Goal: Task Accomplishment & Management: Complete application form

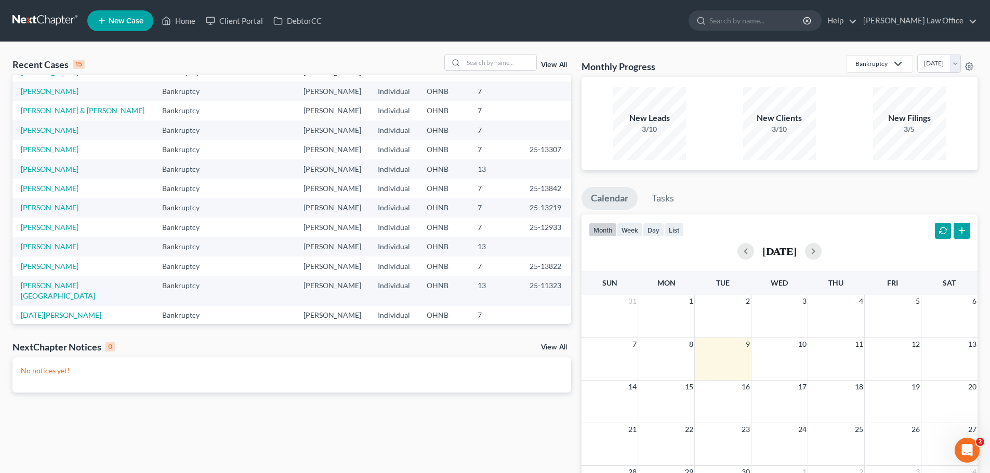
scroll to position [71, 0]
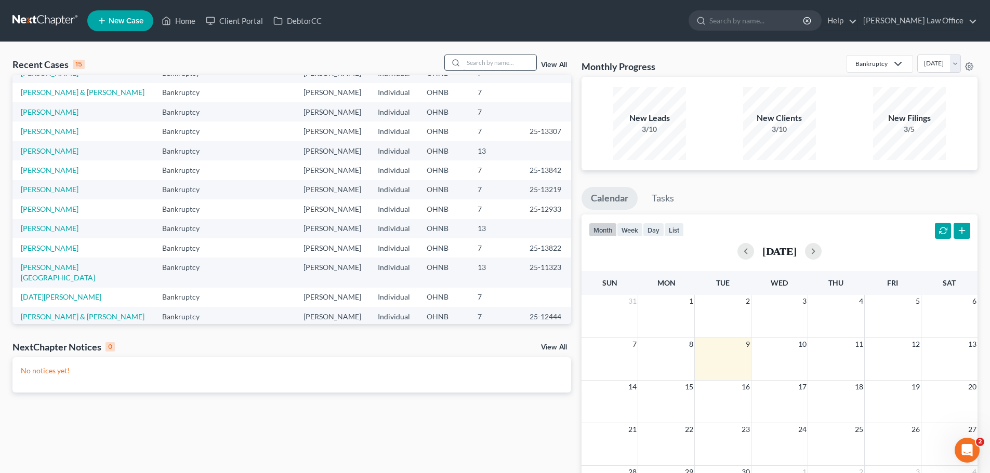
click at [470, 65] on input "search" at bounding box center [499, 62] width 73 height 15
type input "[PERSON_NAME]"
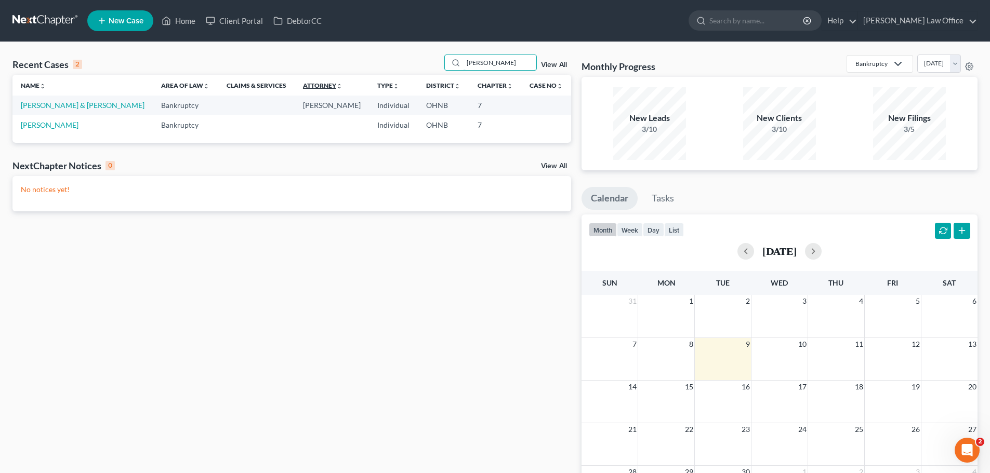
scroll to position [0, 0]
click at [85, 108] on link "[PERSON_NAME] & [PERSON_NAME]" at bounding box center [83, 105] width 124 height 9
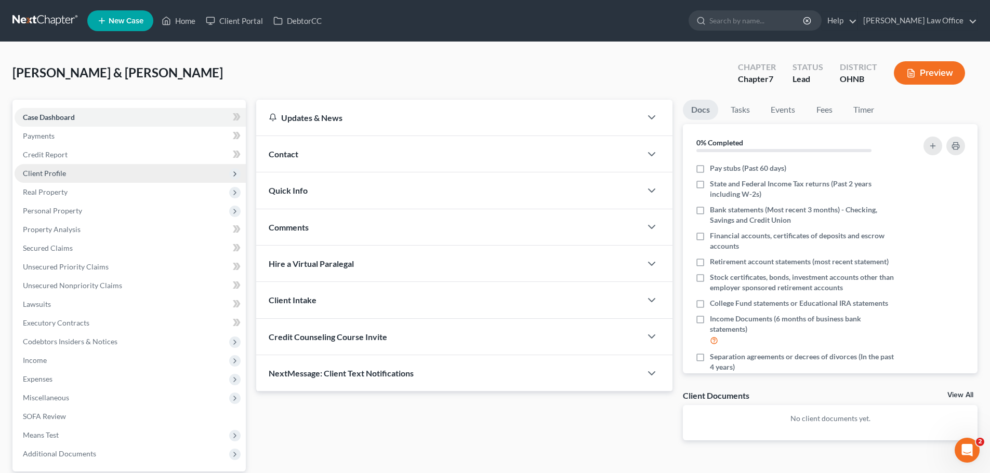
click at [57, 172] on span "Client Profile" at bounding box center [44, 173] width 43 height 9
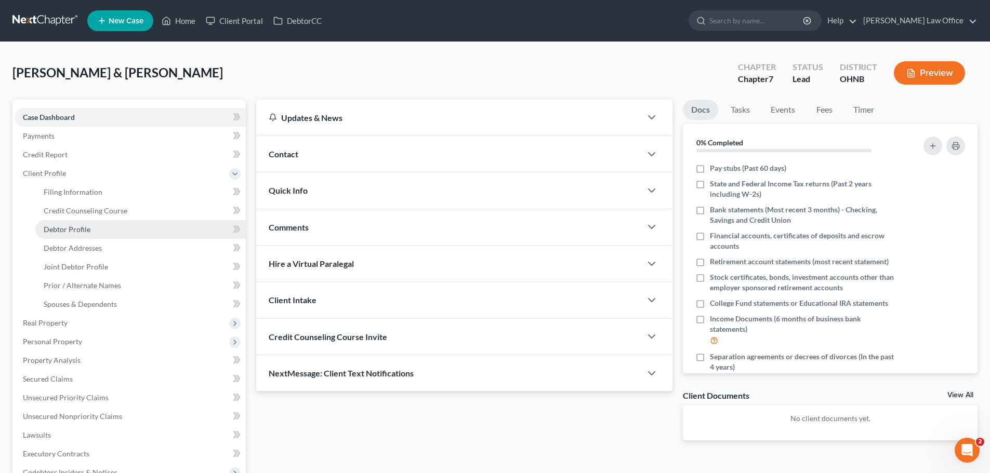
click at [83, 229] on span "Debtor Profile" at bounding box center [67, 229] width 47 height 9
select select "1"
select select "4"
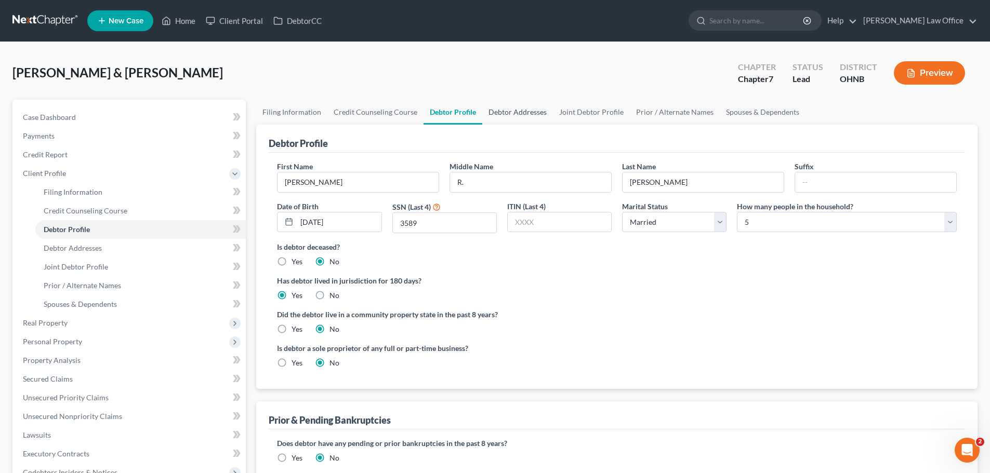
click at [521, 109] on link "Debtor Addresses" at bounding box center [517, 112] width 71 height 25
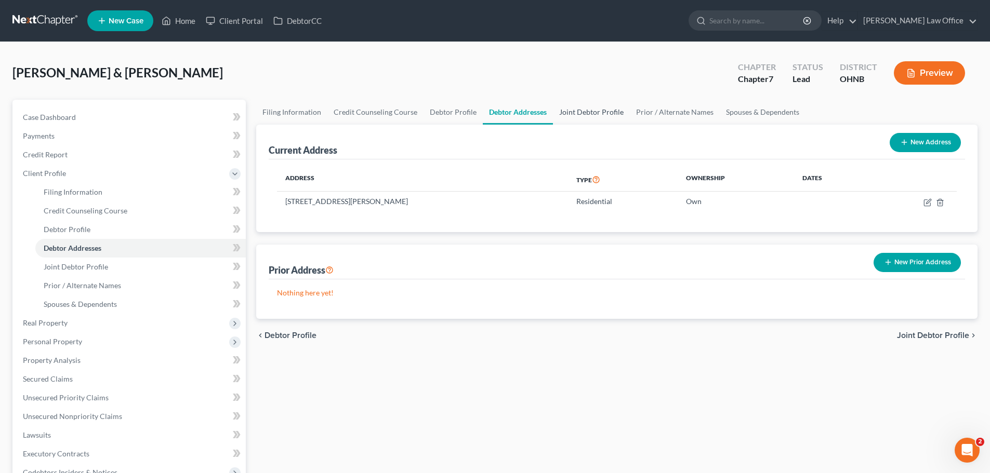
click at [591, 115] on link "Joint Debtor Profile" at bounding box center [591, 112] width 77 height 25
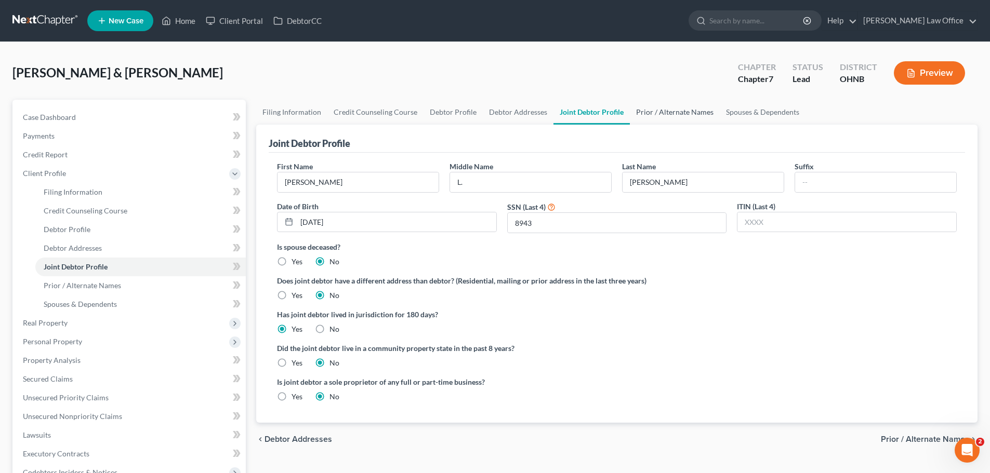
click at [680, 109] on link "Prior / Alternate Names" at bounding box center [675, 112] width 90 height 25
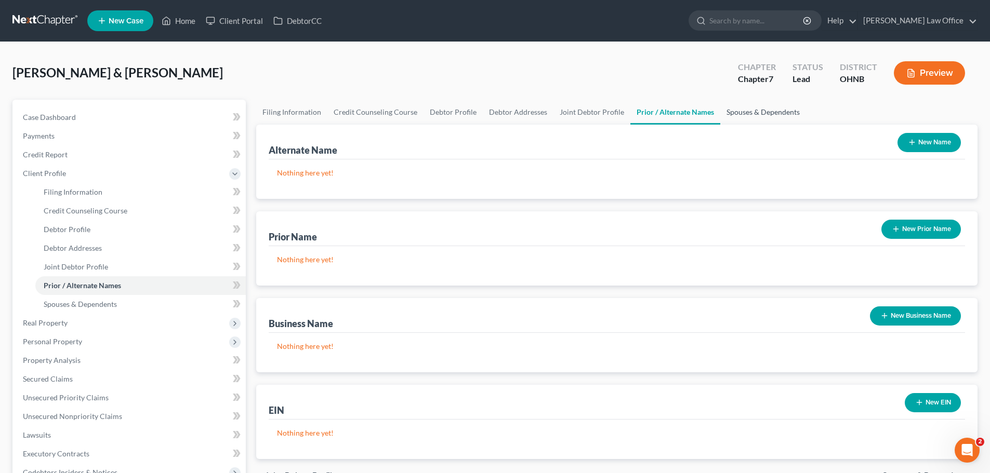
click at [736, 110] on link "Spouses & Dependents" at bounding box center [763, 112] width 86 height 25
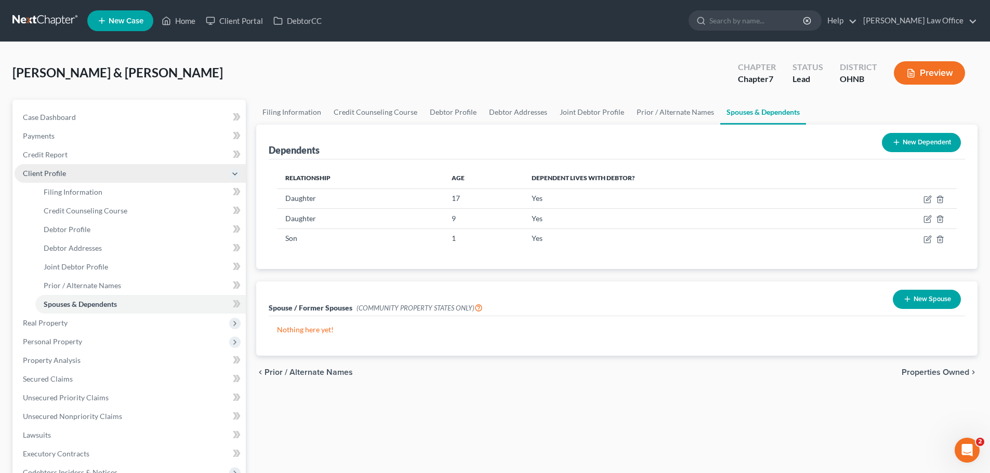
click at [51, 171] on span "Client Profile" at bounding box center [44, 173] width 43 height 9
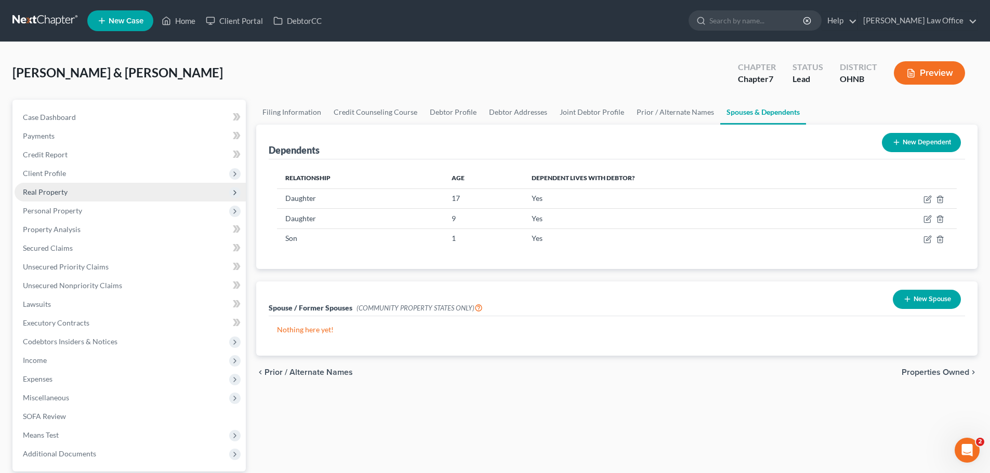
click at [61, 191] on span "Real Property" at bounding box center [45, 192] width 45 height 9
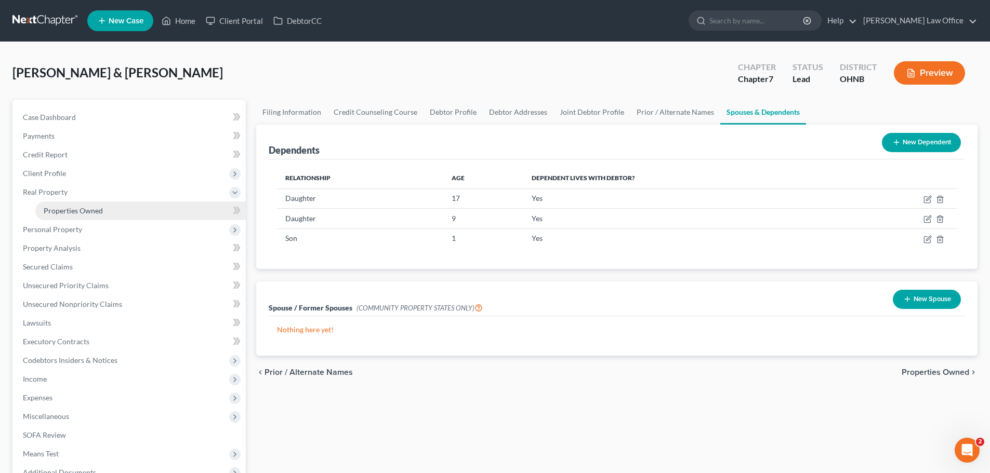
click at [73, 209] on span "Properties Owned" at bounding box center [73, 210] width 59 height 9
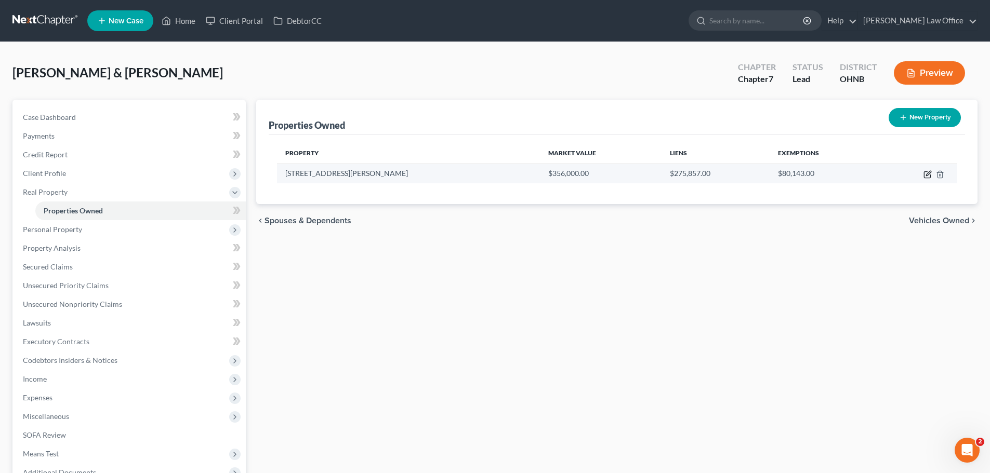
click at [927, 170] on icon "button" at bounding box center [927, 174] width 8 height 8
select select "36"
select select "2"
select select "0"
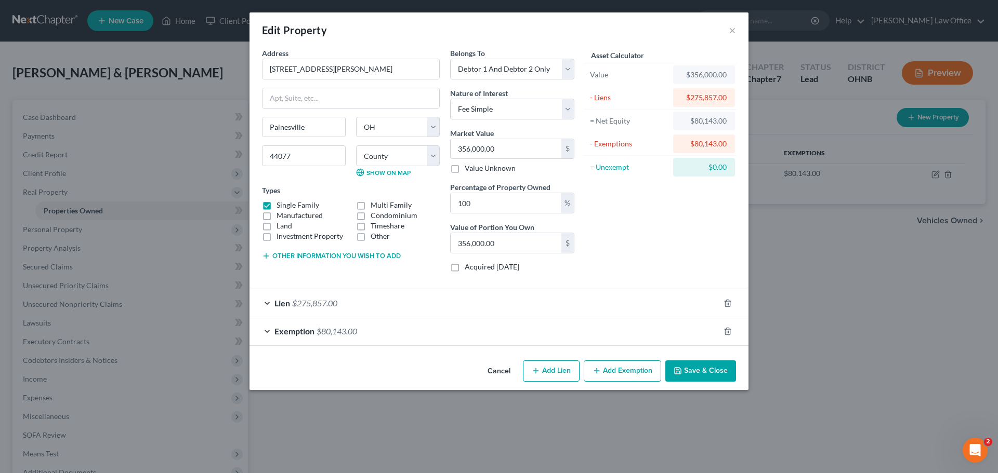
click at [703, 370] on button "Save & Close" at bounding box center [700, 372] width 71 height 22
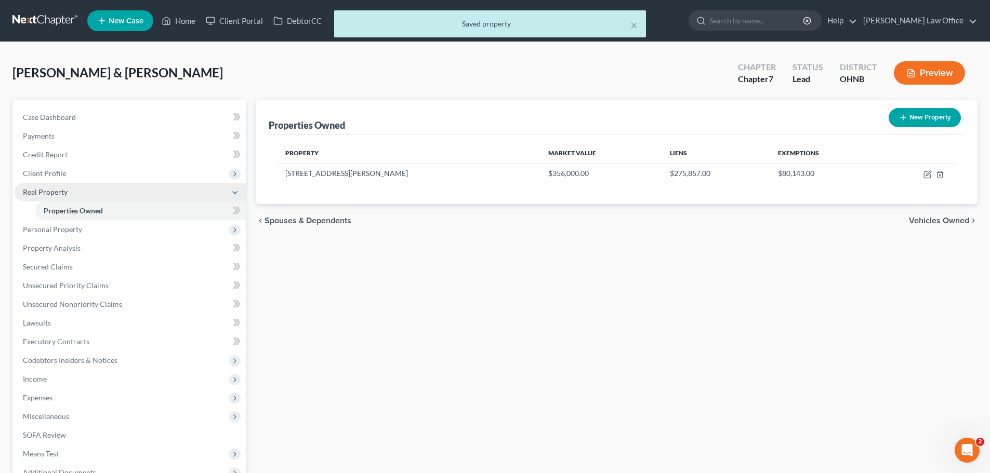
click at [59, 195] on span "Real Property" at bounding box center [45, 192] width 45 height 9
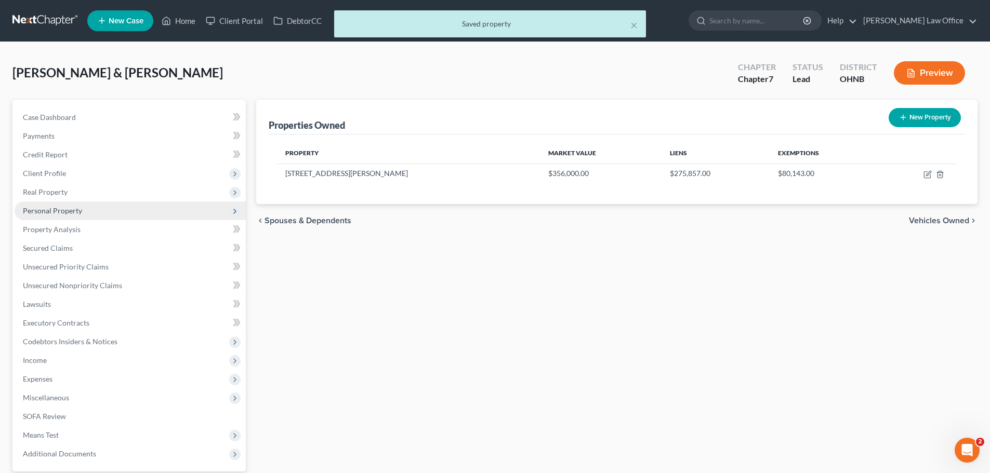
click at [64, 211] on span "Personal Property" at bounding box center [52, 210] width 59 height 9
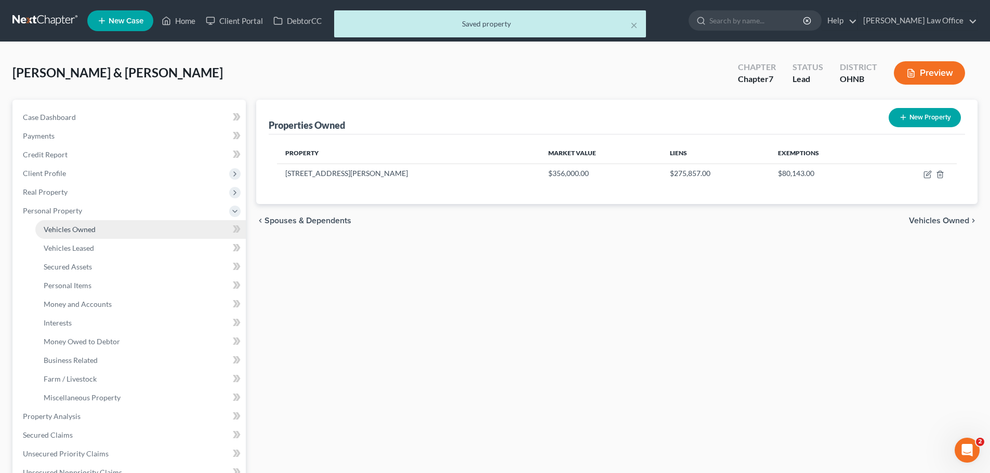
drag, startPoint x: 83, startPoint y: 232, endPoint x: 71, endPoint y: 228, distance: 12.7
click at [83, 232] on span "Vehicles Owned" at bounding box center [70, 229] width 52 height 9
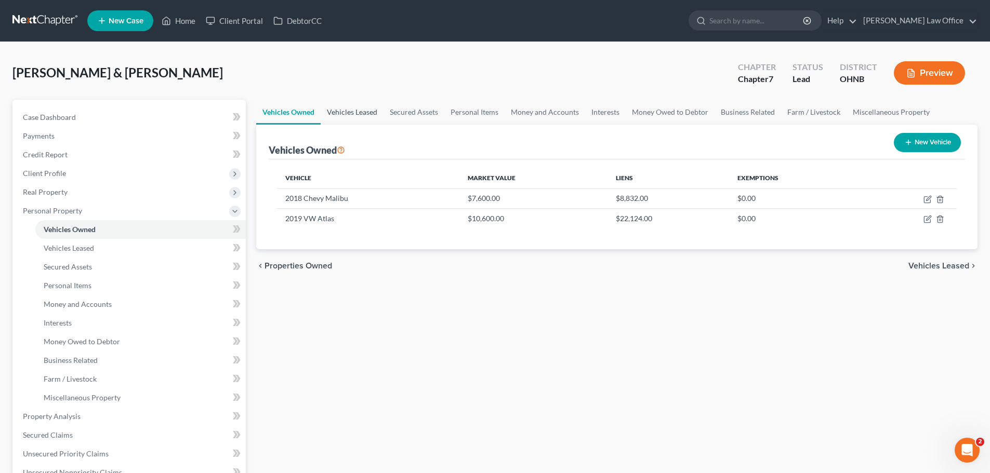
click at [359, 112] on link "Vehicles Leased" at bounding box center [352, 112] width 63 height 25
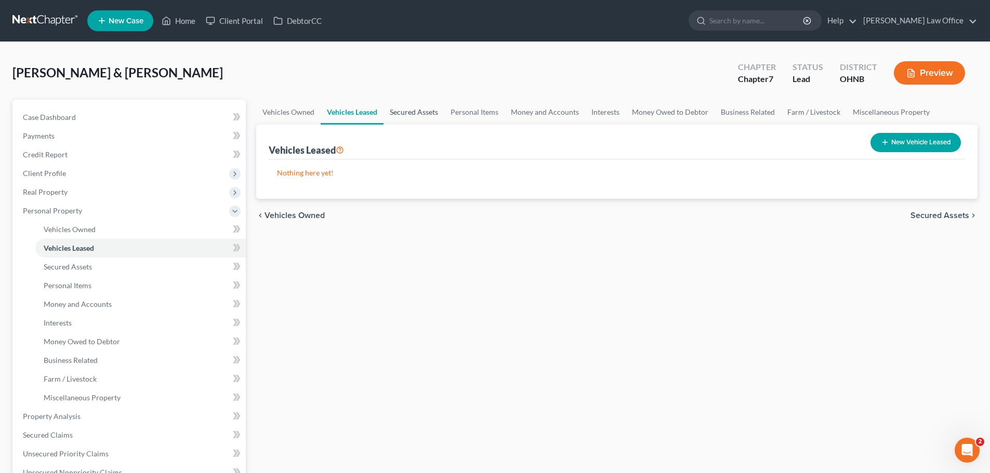
click at [410, 111] on link "Secured Assets" at bounding box center [413, 112] width 61 height 25
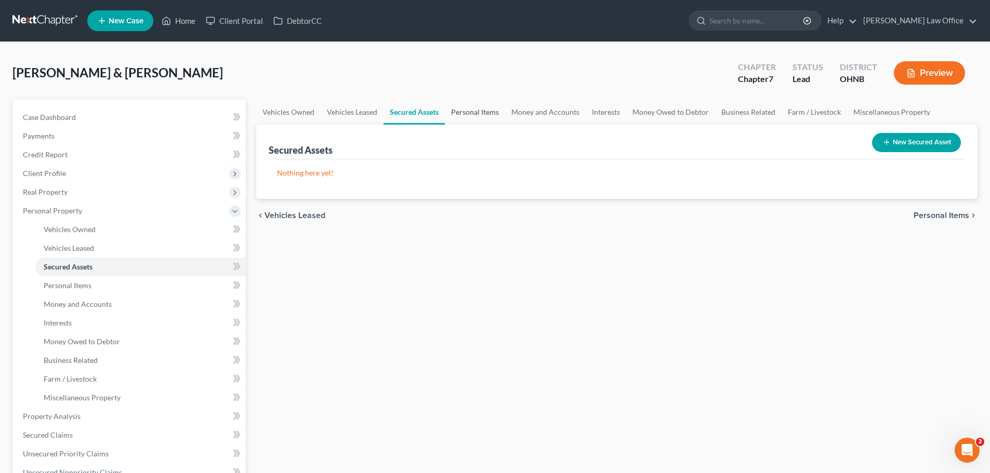
click at [476, 114] on link "Personal Items" at bounding box center [475, 112] width 60 height 25
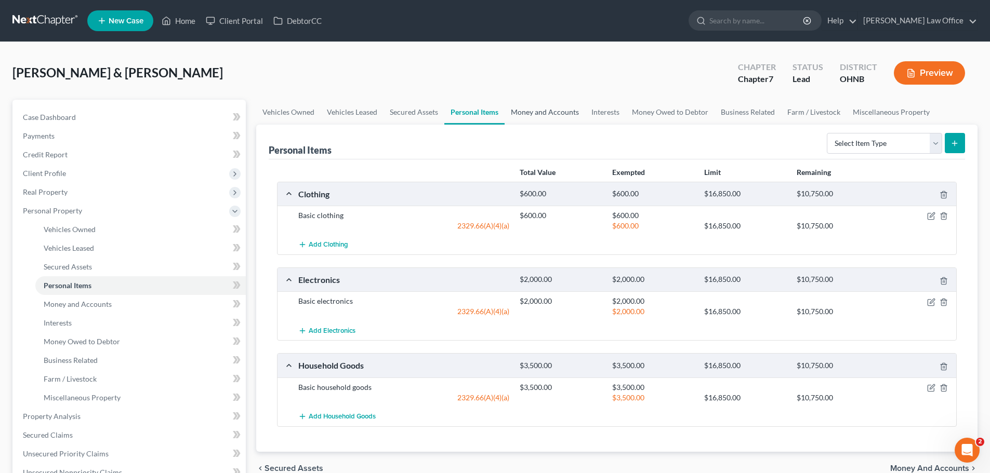
click at [543, 100] on link "Money and Accounts" at bounding box center [545, 112] width 81 height 25
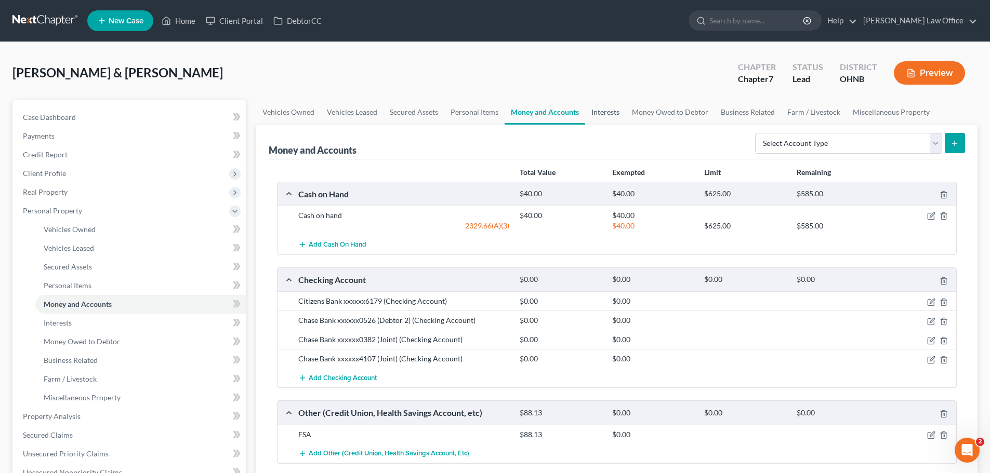
click at [604, 107] on link "Interests" at bounding box center [605, 112] width 41 height 25
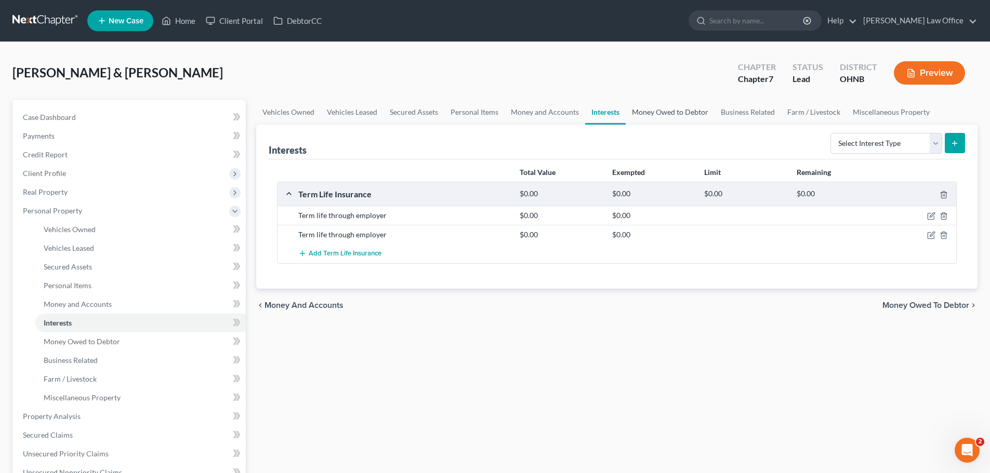
click at [654, 111] on link "Money Owed to Debtor" at bounding box center [670, 112] width 89 height 25
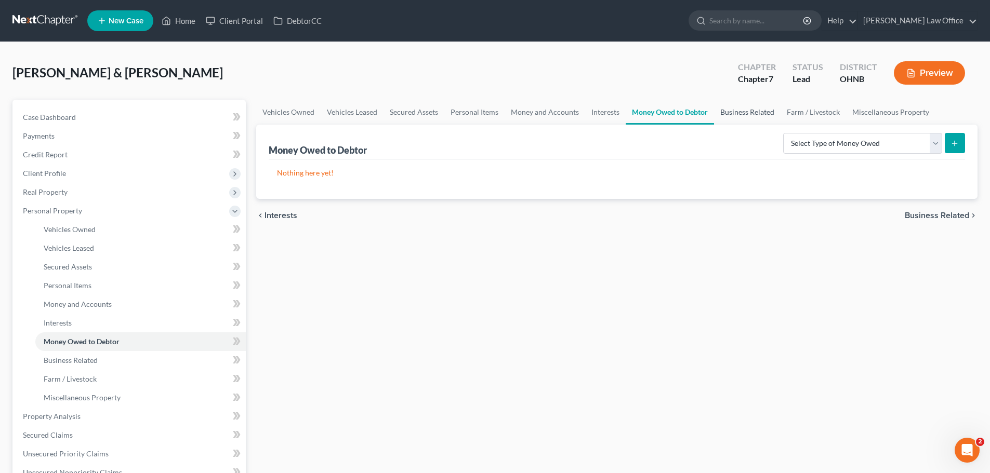
click at [738, 115] on link "Business Related" at bounding box center [747, 112] width 67 height 25
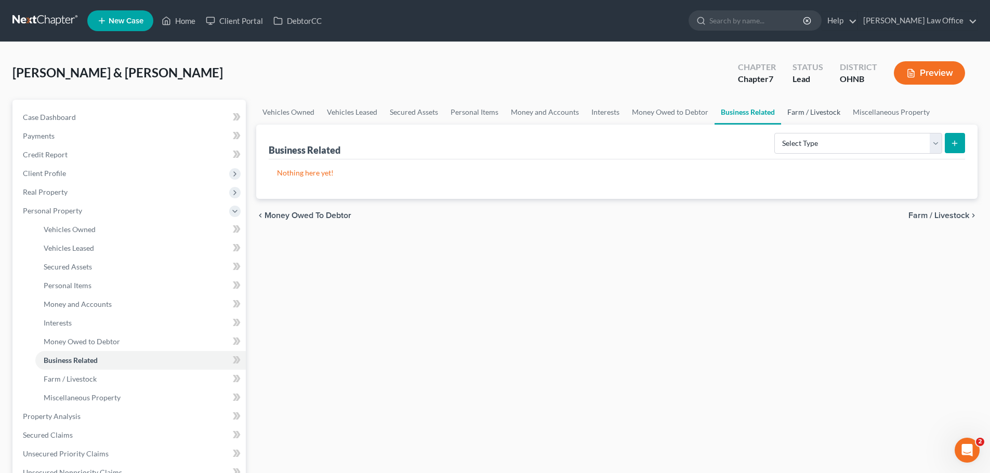
click at [811, 113] on link "Farm / Livestock" at bounding box center [813, 112] width 65 height 25
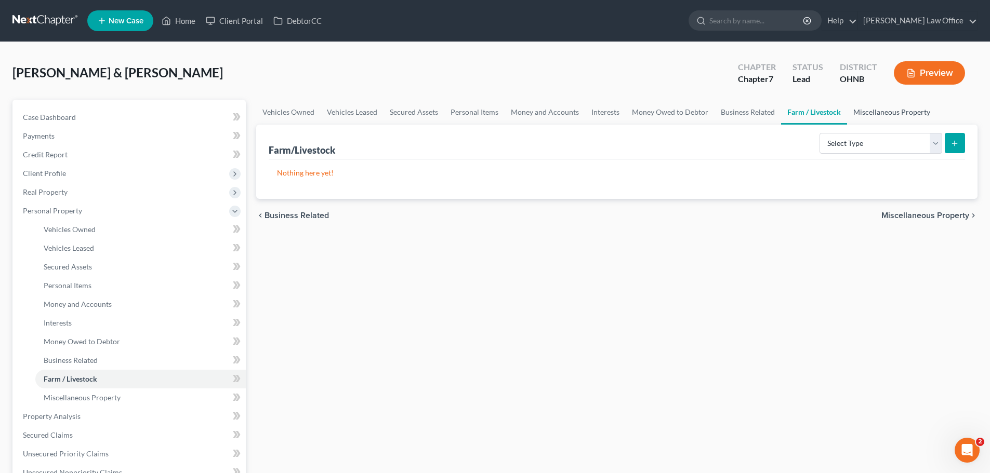
click at [868, 113] on link "Miscellaneous Property" at bounding box center [891, 112] width 89 height 25
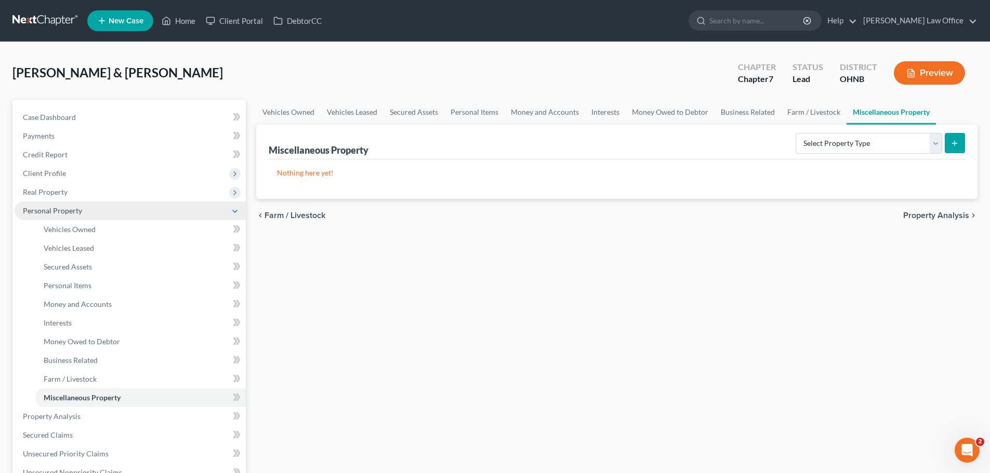
click at [46, 205] on span "Personal Property" at bounding box center [130, 211] width 231 height 19
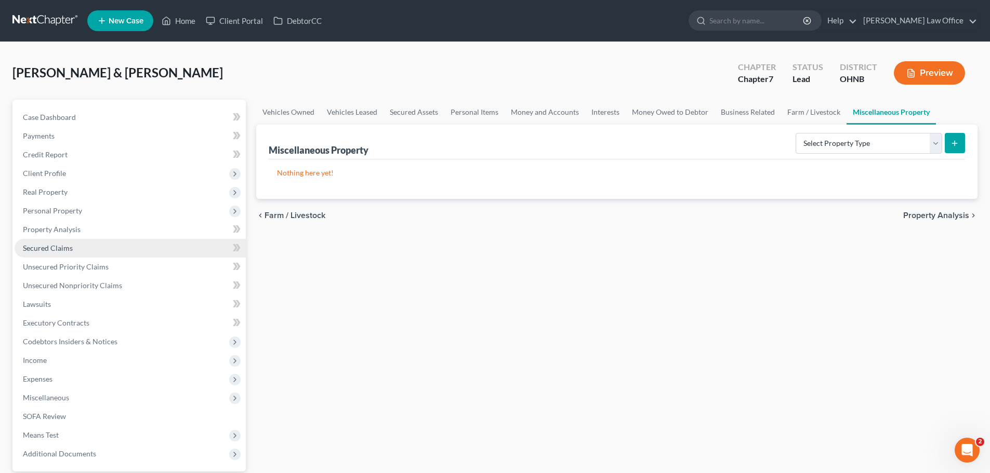
click at [61, 248] on span "Secured Claims" at bounding box center [48, 248] width 50 height 9
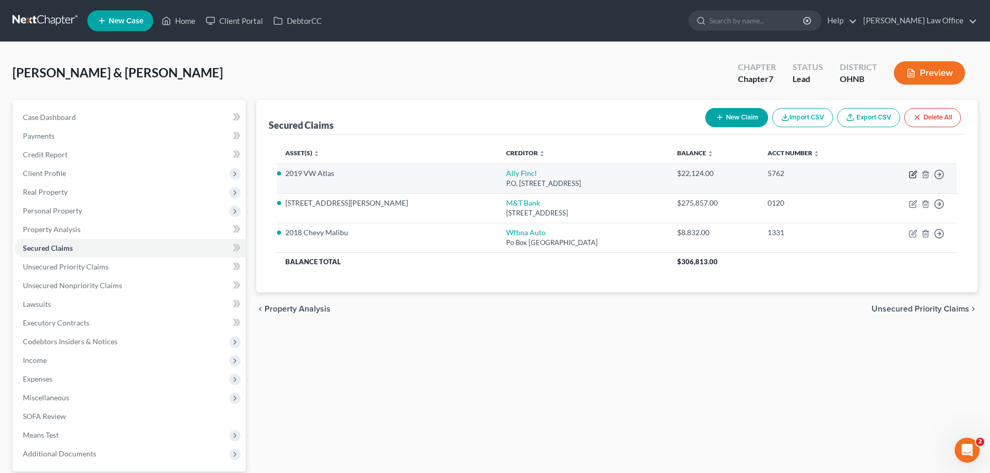
click at [915, 173] on icon "button" at bounding box center [913, 173] width 5 height 5
select select "24"
select select "8"
select select "2"
select select "0"
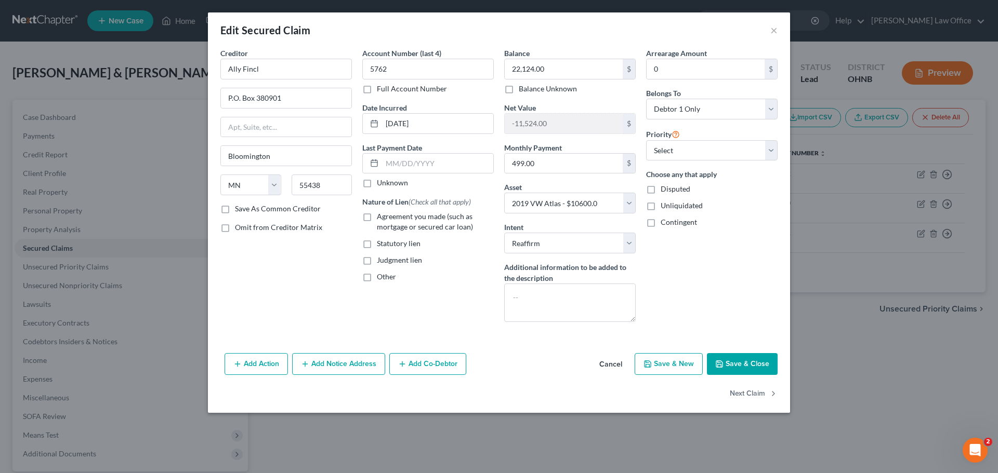
click at [434, 218] on span "Agreement you made (such as mortgage or secured car loan)" at bounding box center [425, 221] width 96 height 19
click at [388, 218] on input "Agreement you made (such as mortgage or secured car loan)" at bounding box center [384, 214] width 7 height 7
checkbox input "true"
click at [746, 361] on button "Save & Close" at bounding box center [742, 364] width 71 height 22
select select
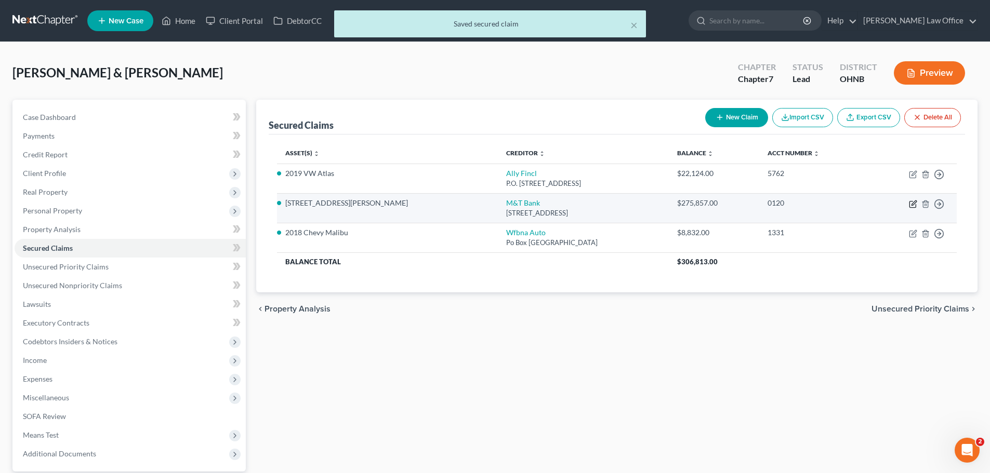
click at [914, 202] on icon "button" at bounding box center [913, 203] width 5 height 5
select select "35"
select select "3"
select select "2"
select select "1"
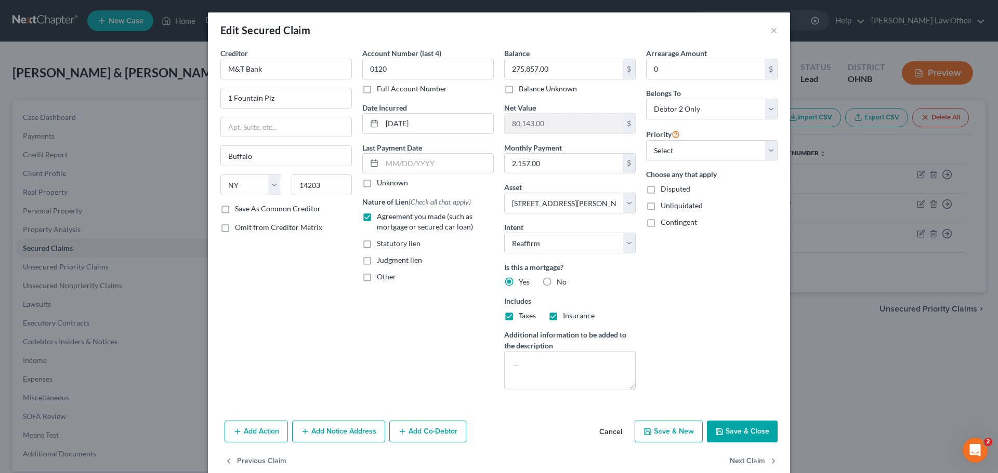
click at [733, 428] on button "Save & Close" at bounding box center [742, 432] width 71 height 22
select select
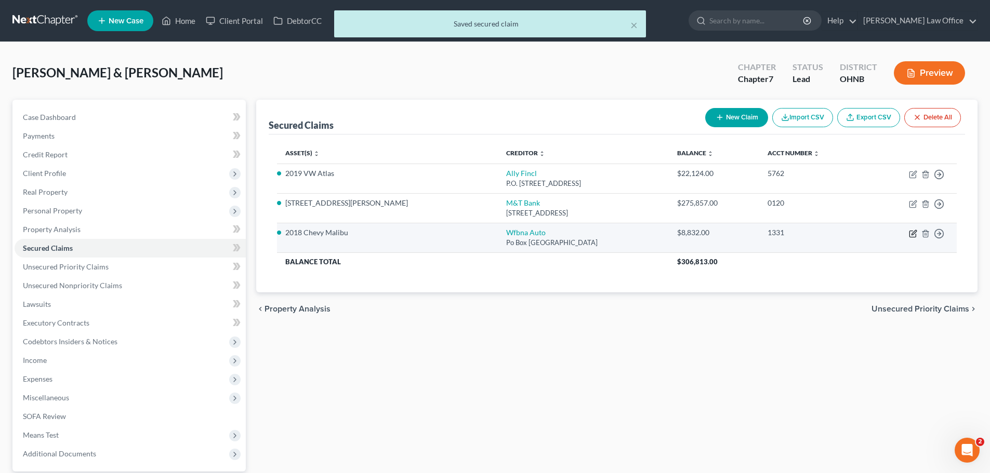
click at [913, 233] on icon "button" at bounding box center [913, 234] width 8 height 8
select select "28"
select select "2"
select select "0"
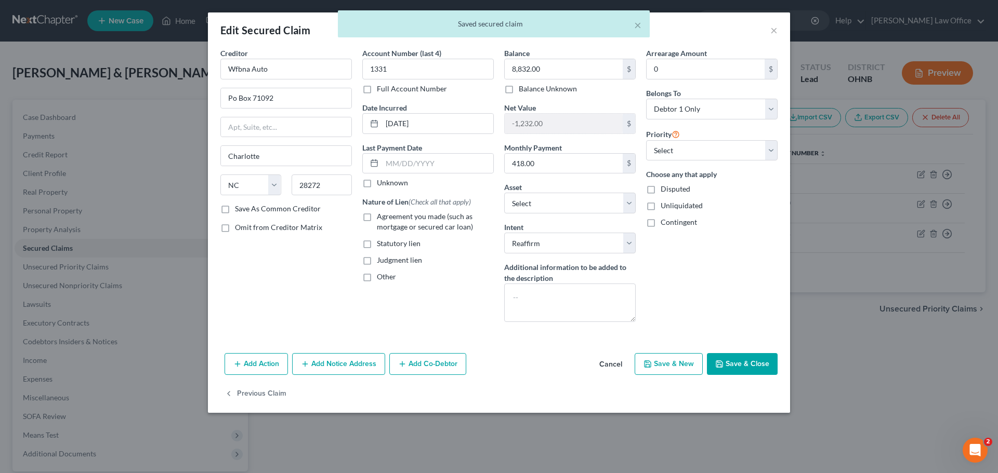
click at [411, 214] on span "Agreement you made (such as mortgage or secured car loan)" at bounding box center [425, 221] width 96 height 19
click at [388, 214] on input "Agreement you made (such as mortgage or secured car loan)" at bounding box center [384, 214] width 7 height 7
checkbox input "true"
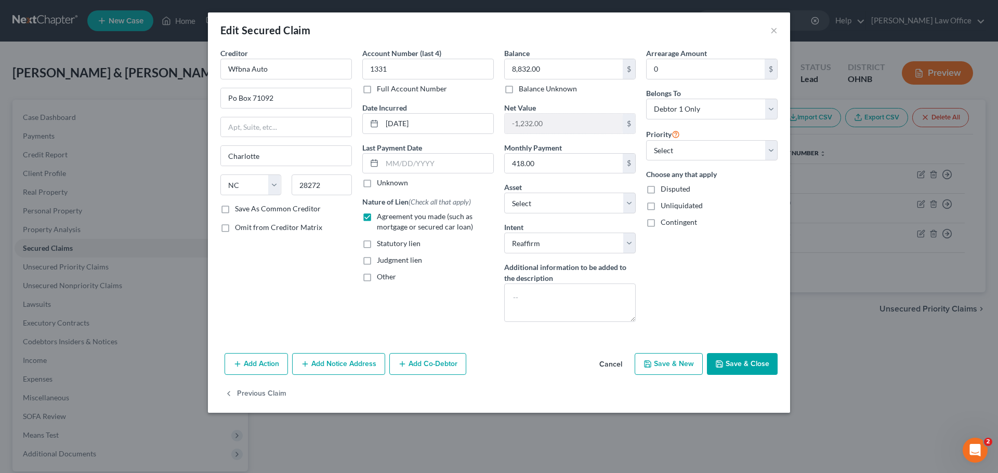
click at [724, 362] on button "Save & Close" at bounding box center [742, 364] width 71 height 22
select select "6"
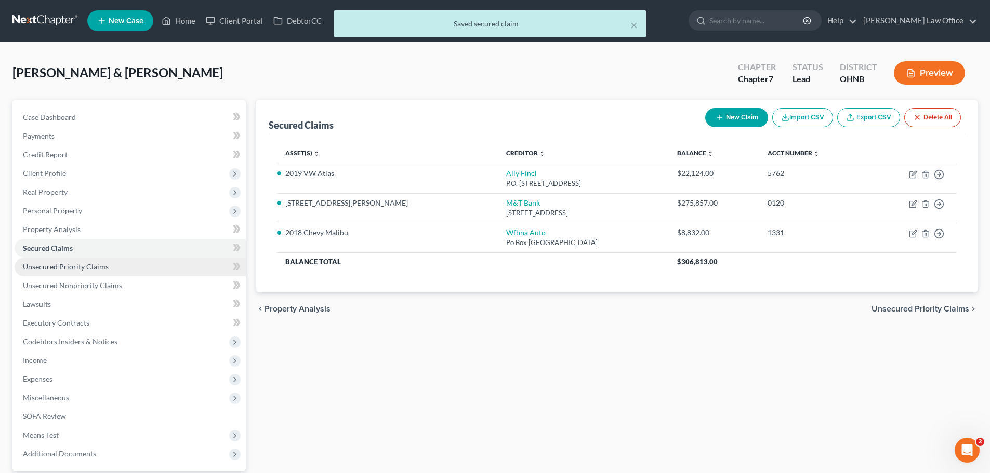
click at [63, 266] on span "Unsecured Priority Claims" at bounding box center [66, 266] width 86 height 9
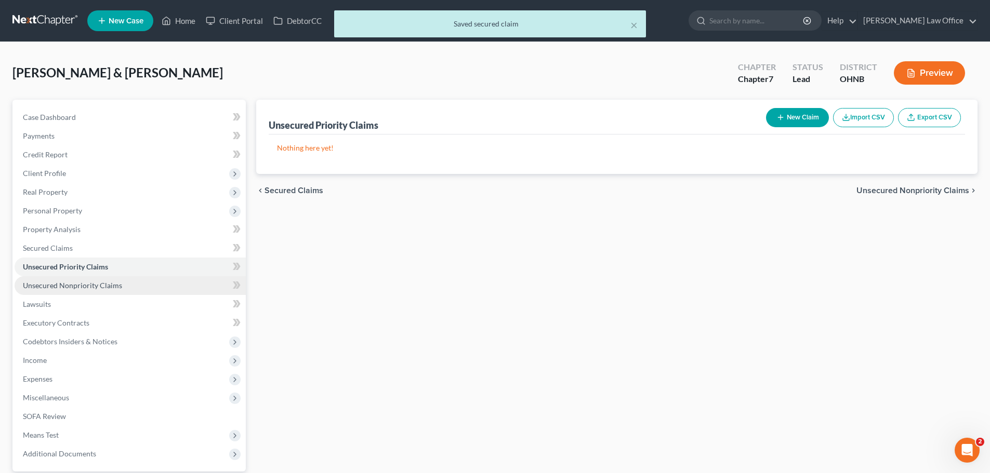
click at [68, 283] on span "Unsecured Nonpriority Claims" at bounding box center [72, 285] width 99 height 9
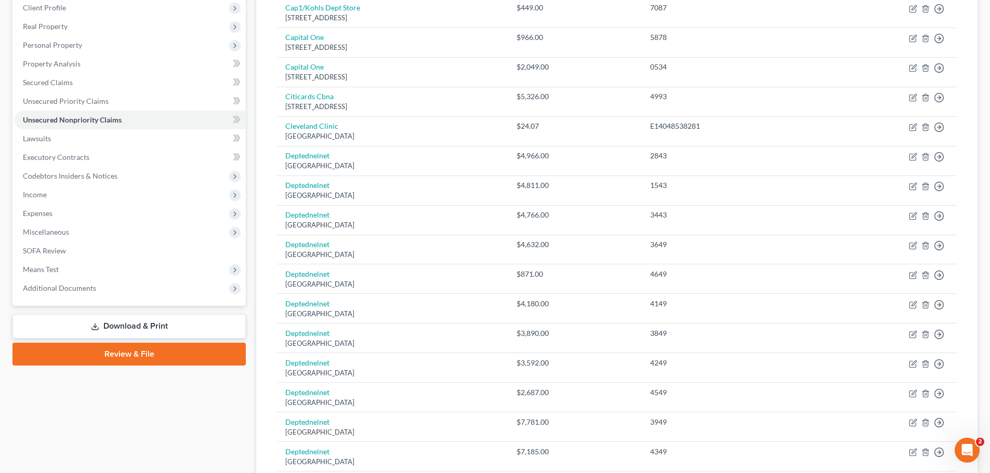
scroll to position [155, 0]
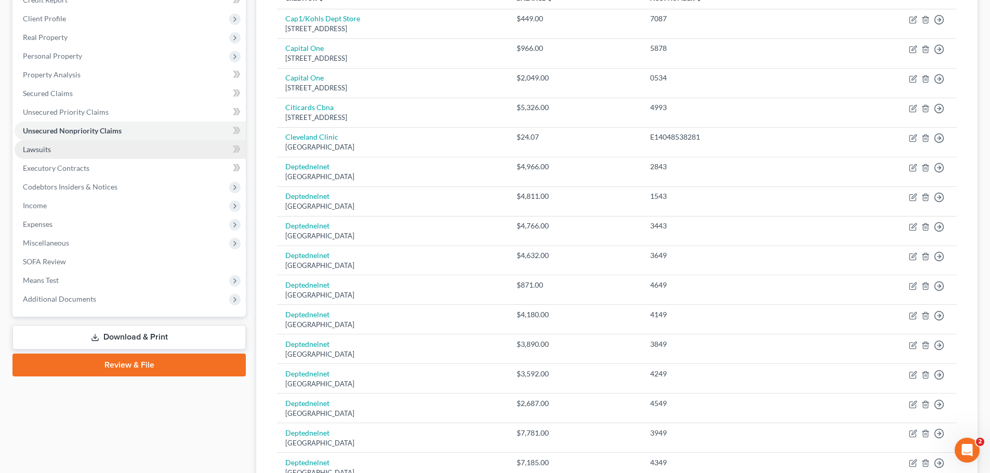
click at [54, 148] on link "Lawsuits" at bounding box center [130, 149] width 231 height 19
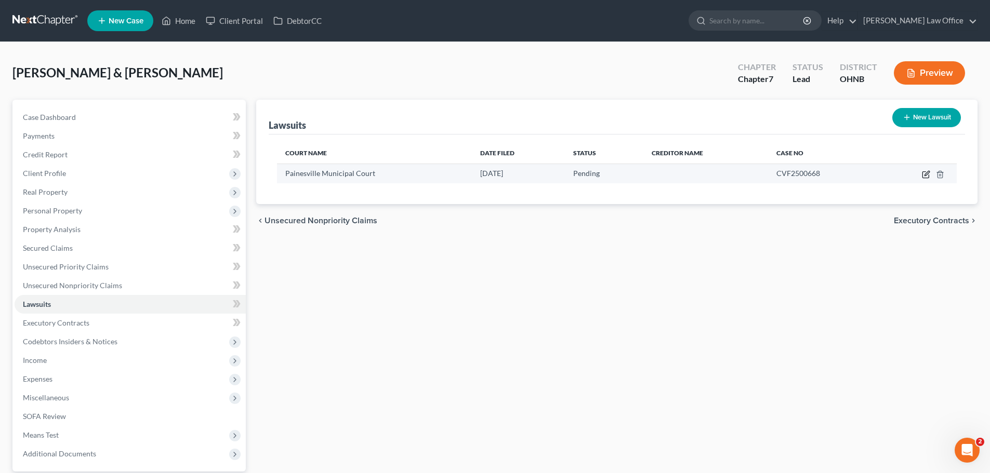
click at [927, 171] on icon "button" at bounding box center [926, 174] width 8 height 8
select select "36"
select select "0"
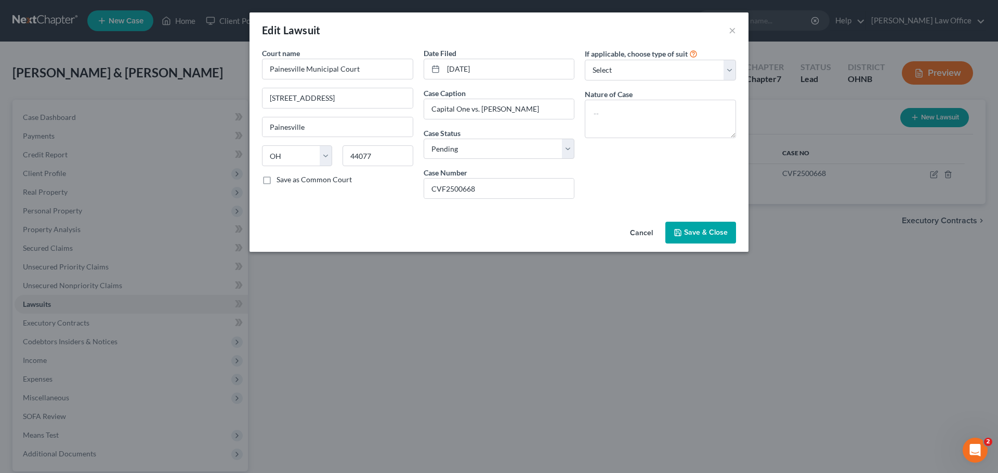
click at [704, 230] on span "Save & Close" at bounding box center [706, 232] width 44 height 9
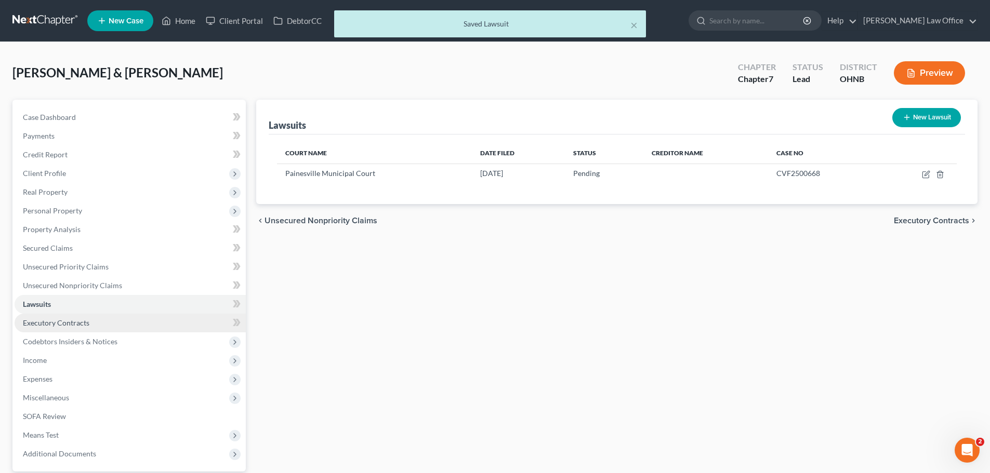
click at [79, 322] on span "Executory Contracts" at bounding box center [56, 323] width 67 height 9
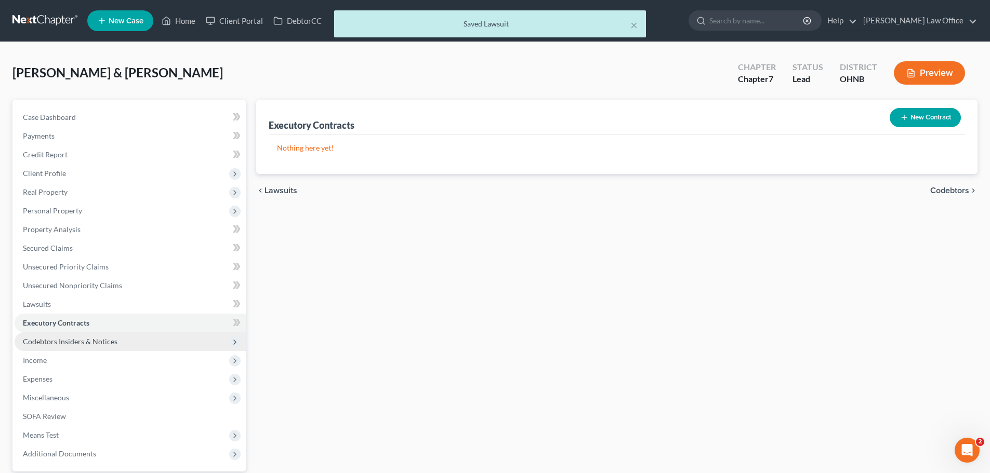
click at [86, 343] on span "Codebtors Insiders & Notices" at bounding box center [70, 341] width 95 height 9
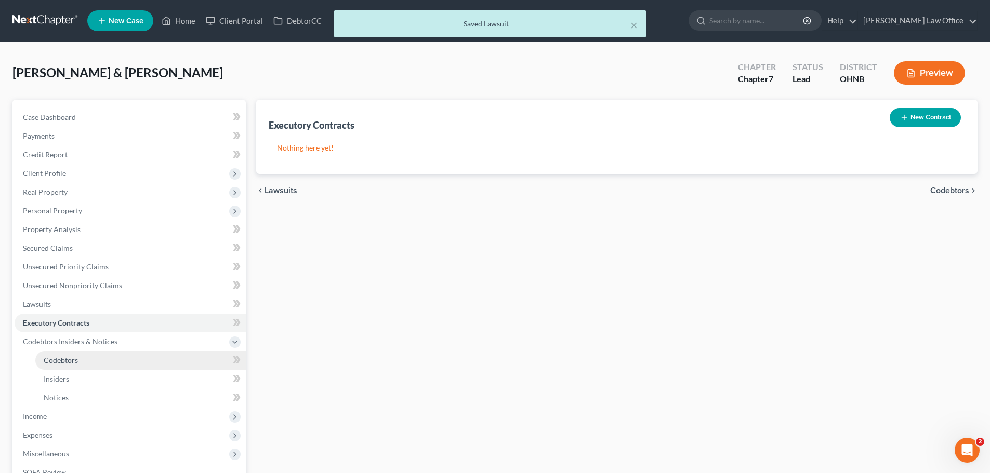
click at [86, 356] on link "Codebtors" at bounding box center [140, 360] width 210 height 19
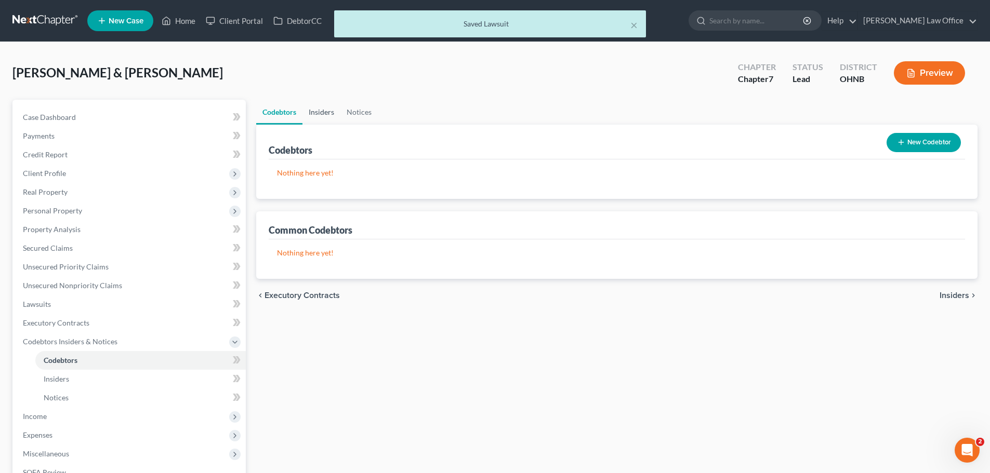
click at [324, 110] on link "Insiders" at bounding box center [321, 112] width 38 height 25
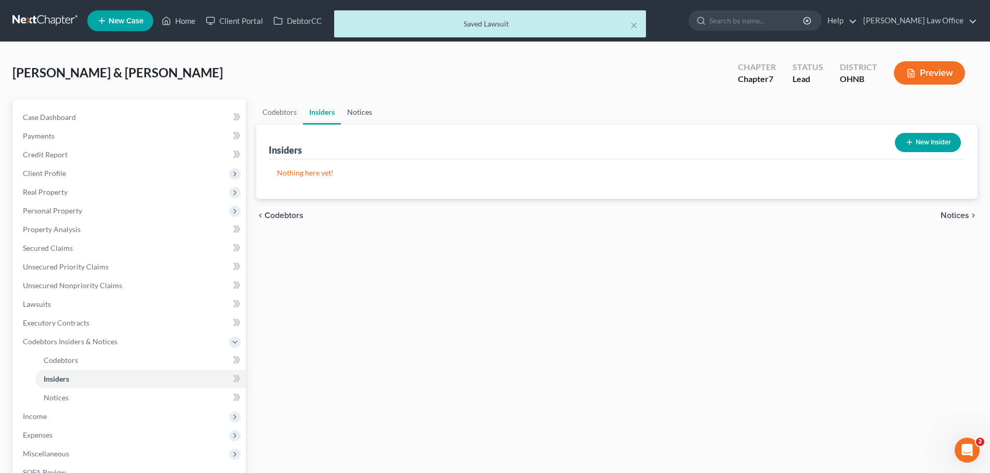
click at [359, 113] on link "Notices" at bounding box center [359, 112] width 37 height 25
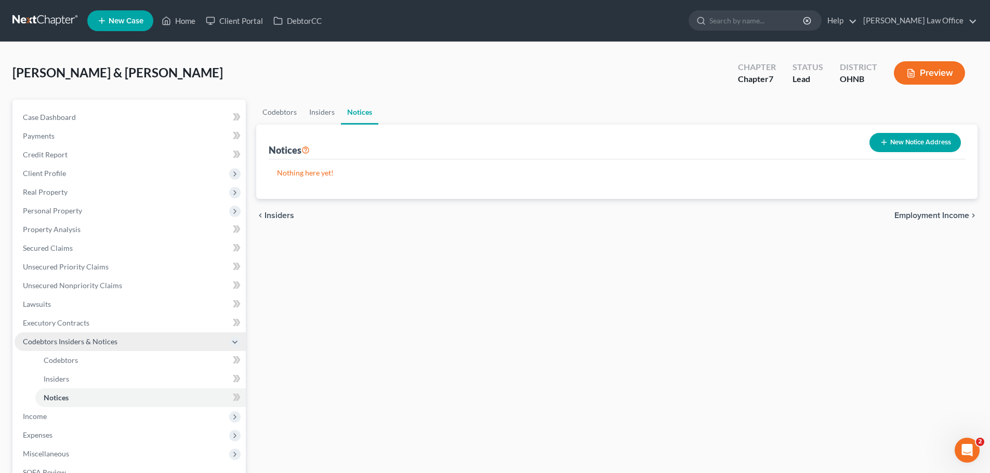
click at [72, 335] on span "Codebtors Insiders & Notices" at bounding box center [130, 342] width 231 height 19
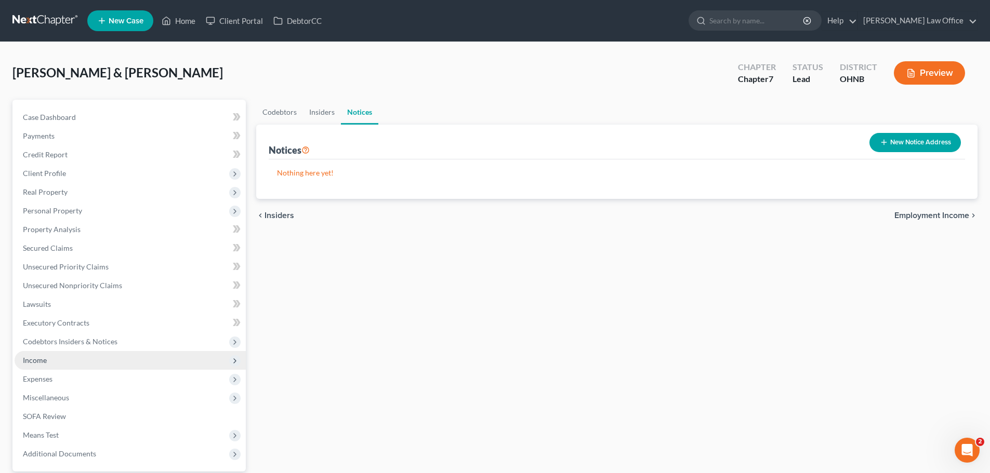
click at [52, 365] on span "Income" at bounding box center [130, 360] width 231 height 19
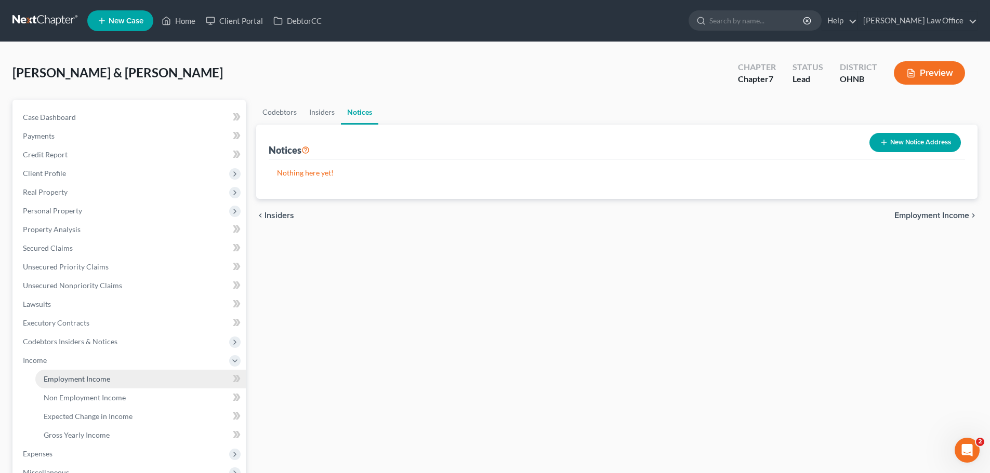
click at [105, 379] on span "Employment Income" at bounding box center [77, 379] width 67 height 9
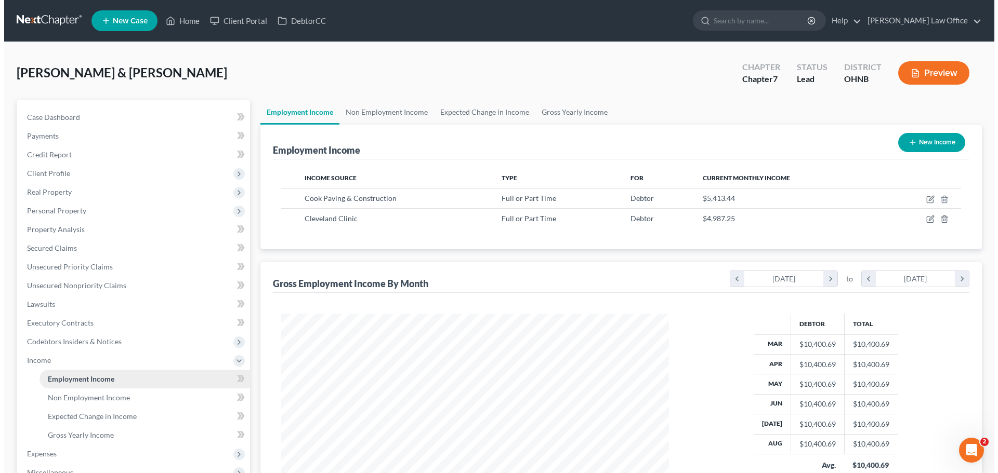
scroll to position [194, 408]
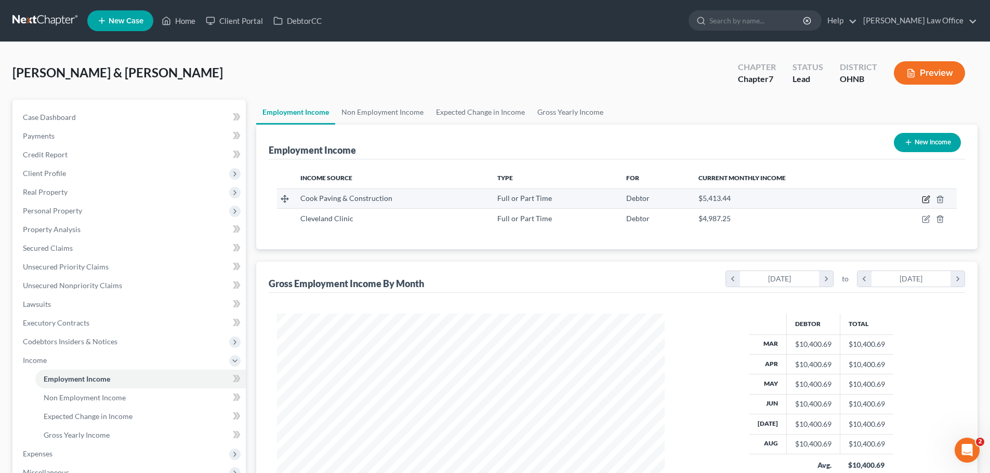
click at [925, 200] on icon "button" at bounding box center [926, 199] width 8 height 8
select select "0"
select select "36"
select select "0"
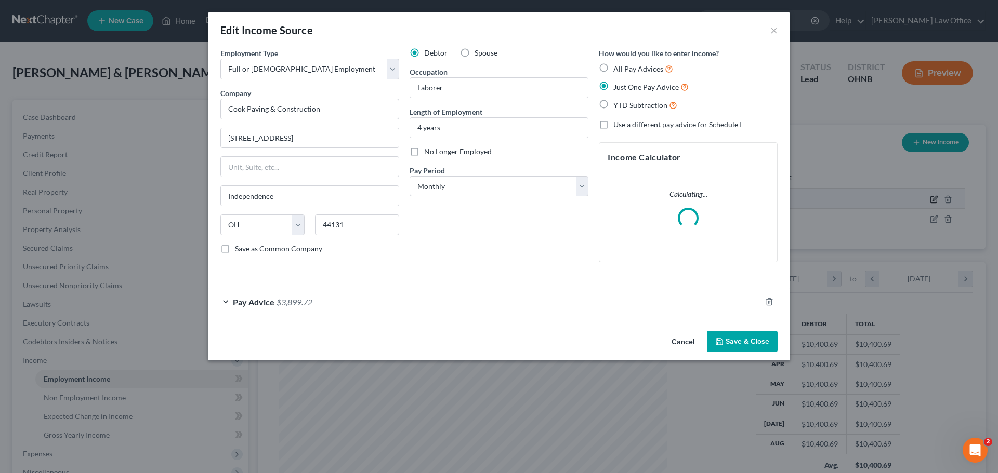
scroll to position [195, 412]
click at [250, 301] on span "Pay Advice" at bounding box center [254, 302] width 42 height 10
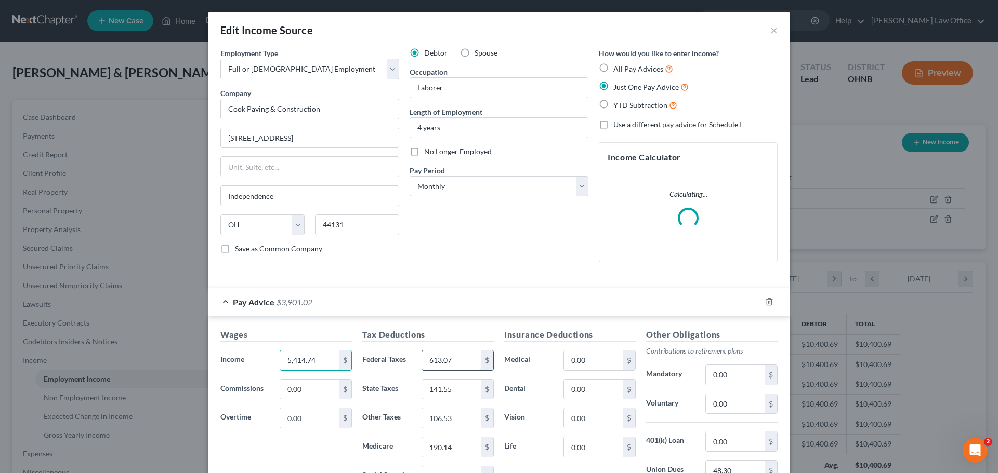
type input "5,414.74"
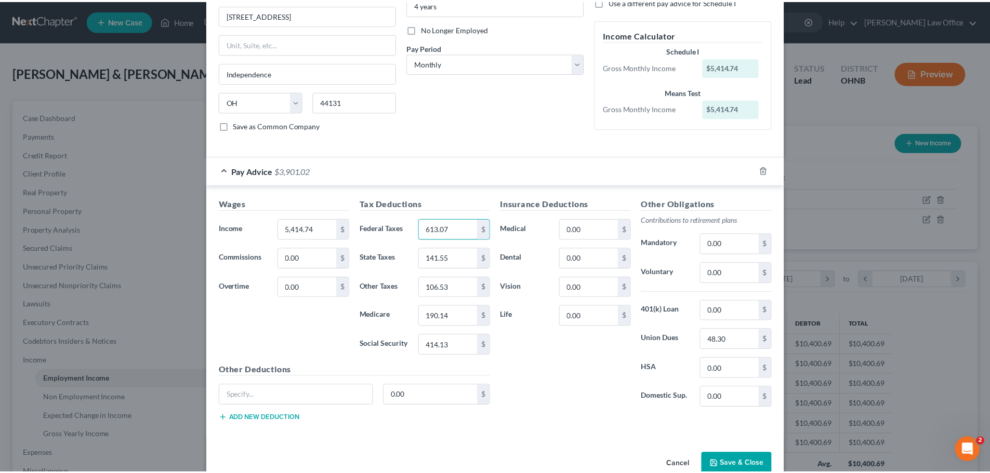
scroll to position [145, 0]
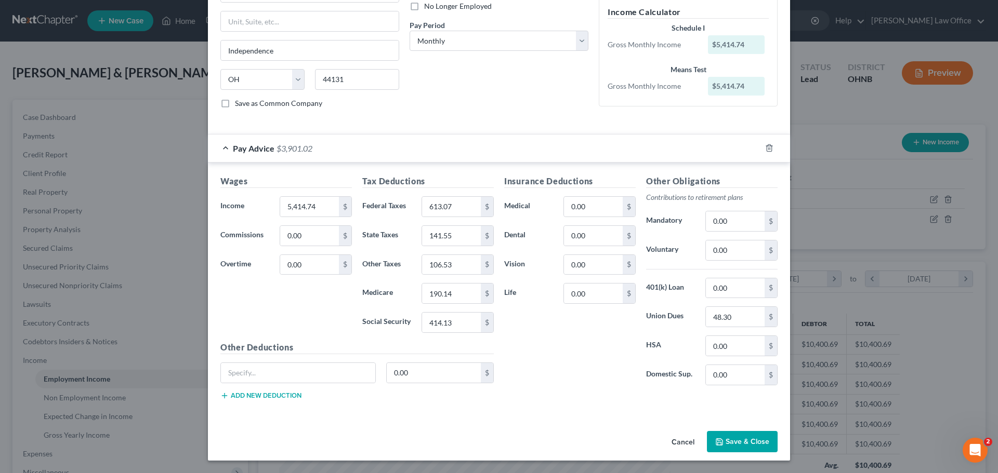
click at [745, 441] on button "Save & Close" at bounding box center [742, 442] width 71 height 22
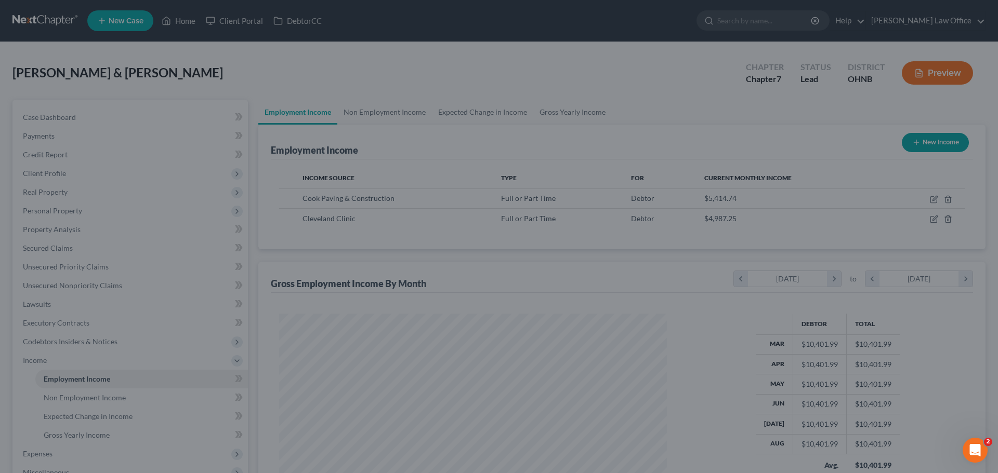
scroll to position [519388, 519173]
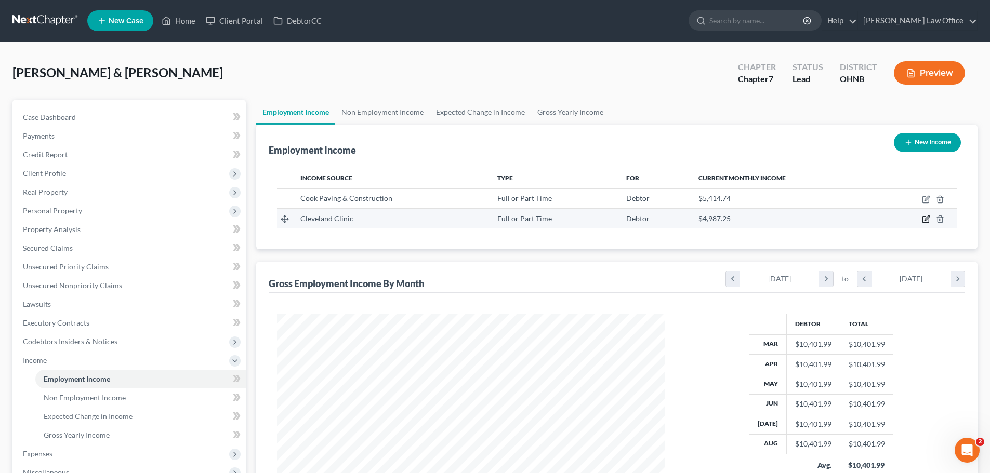
click at [925, 218] on icon "button" at bounding box center [926, 219] width 8 height 8
select select "0"
select select "36"
select select "0"
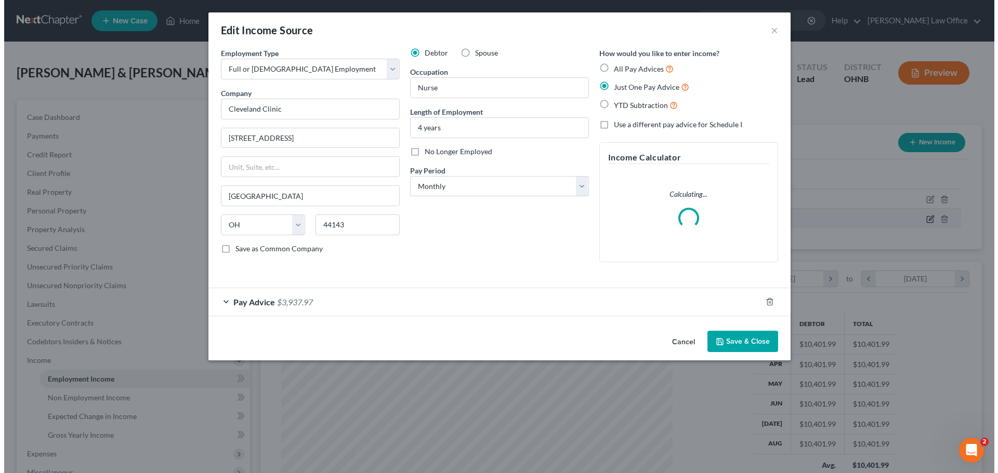
scroll to position [195, 412]
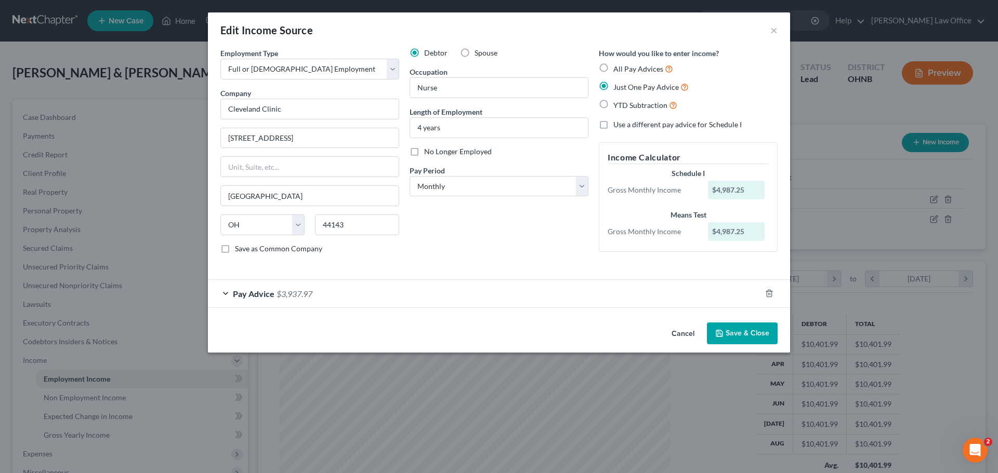
click at [253, 293] on span "Pay Advice" at bounding box center [254, 294] width 42 height 10
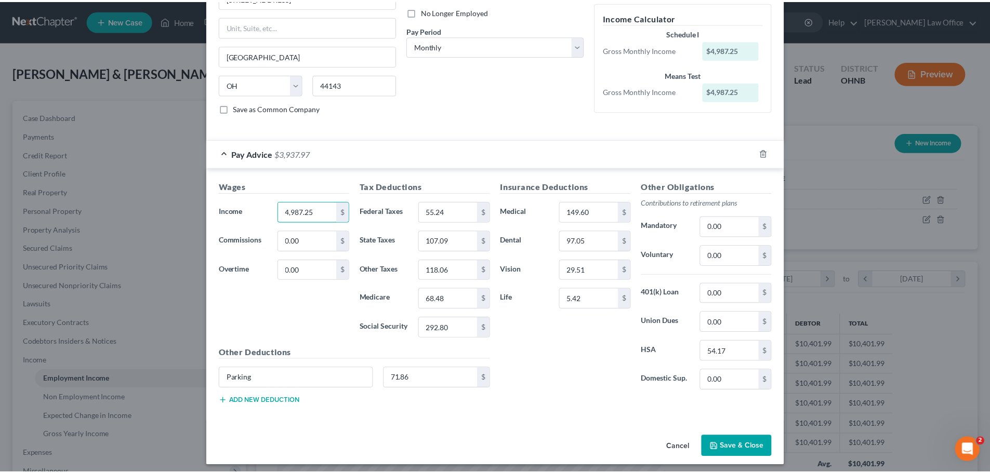
scroll to position [145, 0]
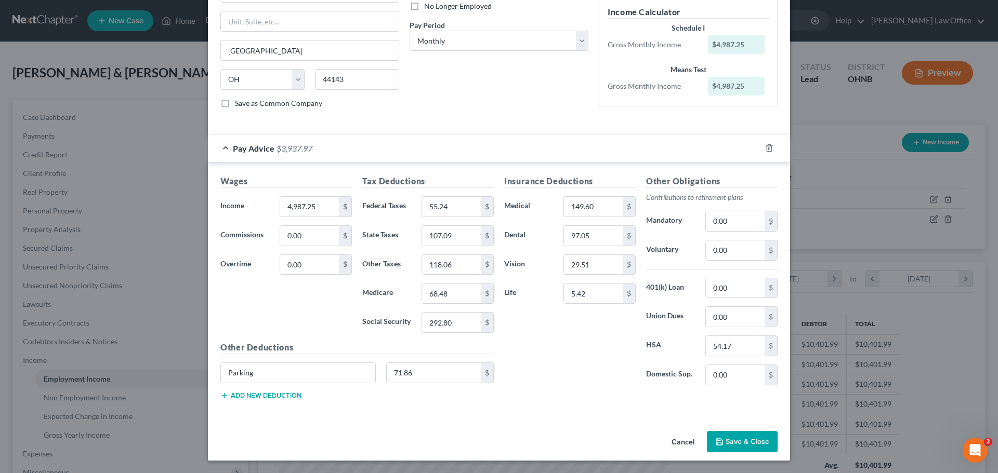
click at [746, 444] on button "Save & Close" at bounding box center [742, 442] width 71 height 22
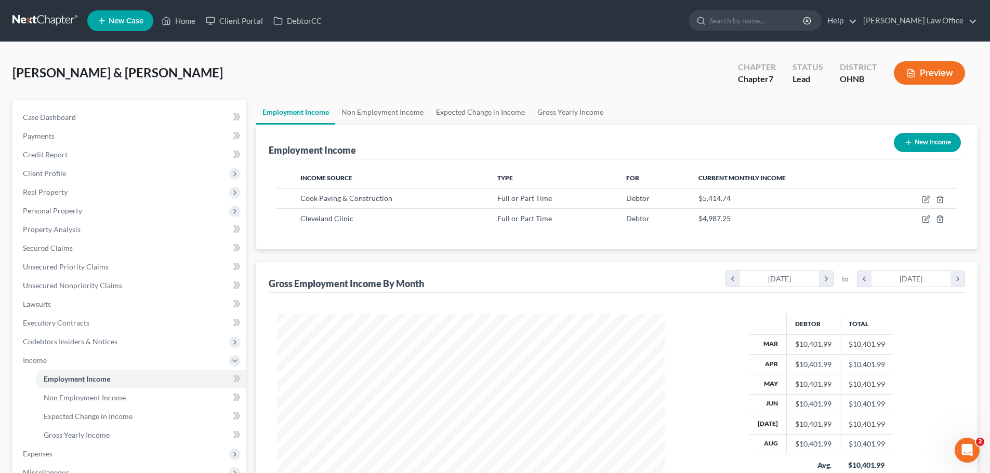
scroll to position [519388, 519173]
click at [378, 113] on link "Non Employment Income" at bounding box center [382, 112] width 95 height 25
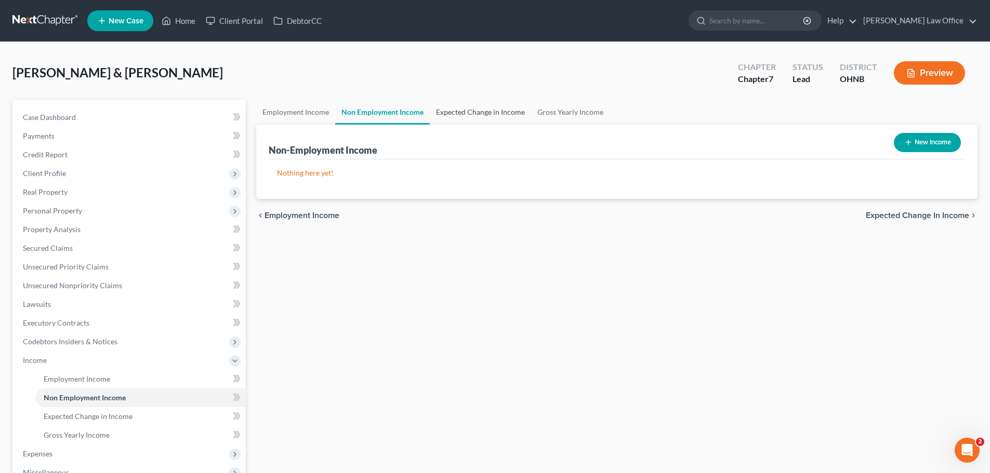
click at [469, 110] on link "Expected Change in Income" at bounding box center [480, 112] width 101 height 25
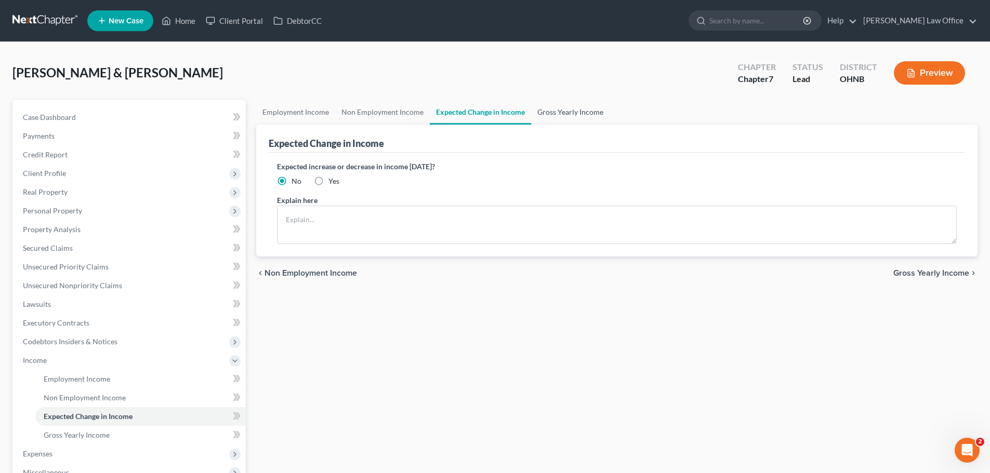
click at [561, 110] on link "Gross Yearly Income" at bounding box center [570, 112] width 78 height 25
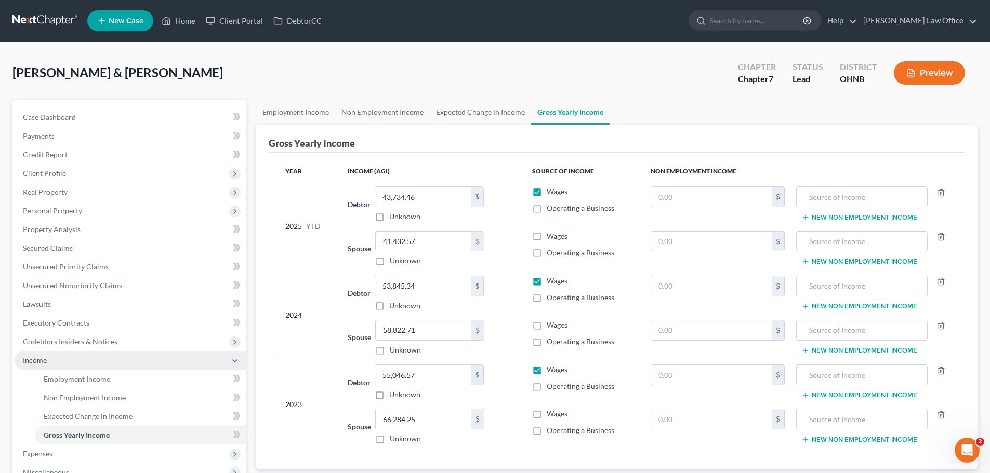
click at [60, 363] on span "Income" at bounding box center [130, 360] width 231 height 19
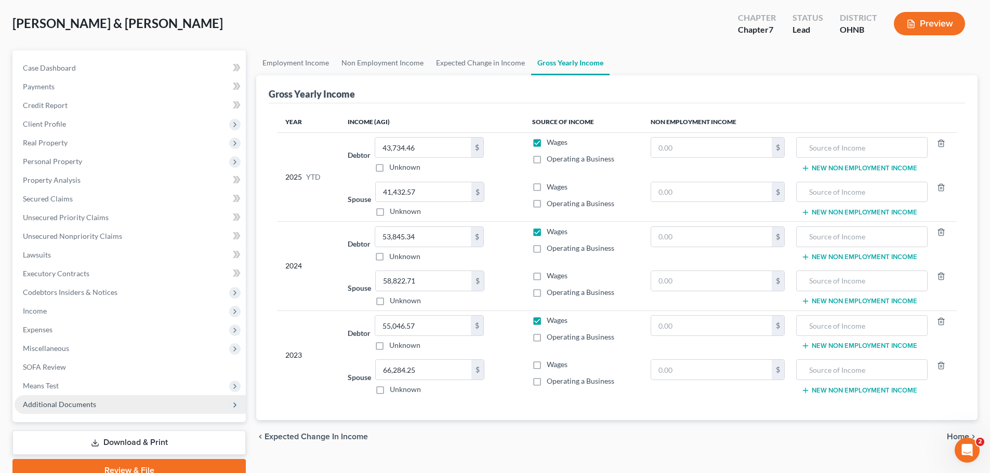
scroll to position [98, 0]
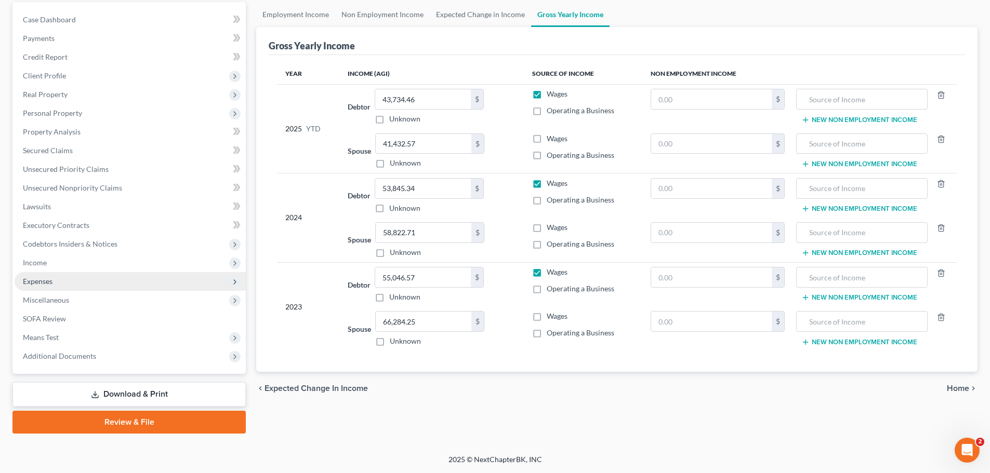
click at [63, 277] on span "Expenses" at bounding box center [130, 281] width 231 height 19
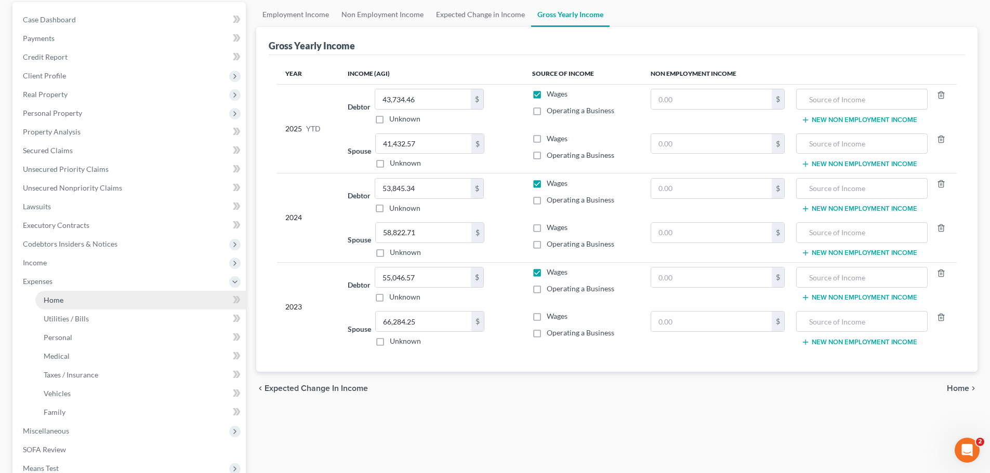
click at [76, 297] on link "Home" at bounding box center [140, 300] width 210 height 19
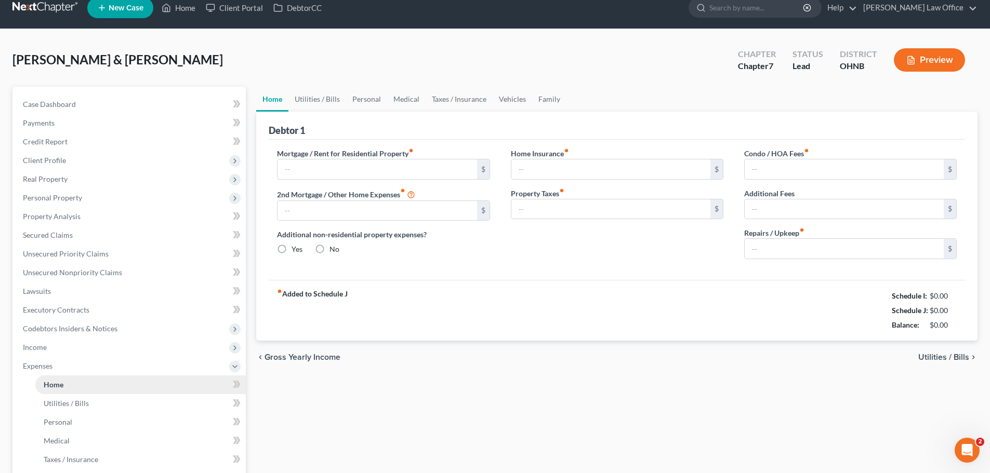
type input "2,158.00"
type input "0.00"
radio input "true"
type input "0.00"
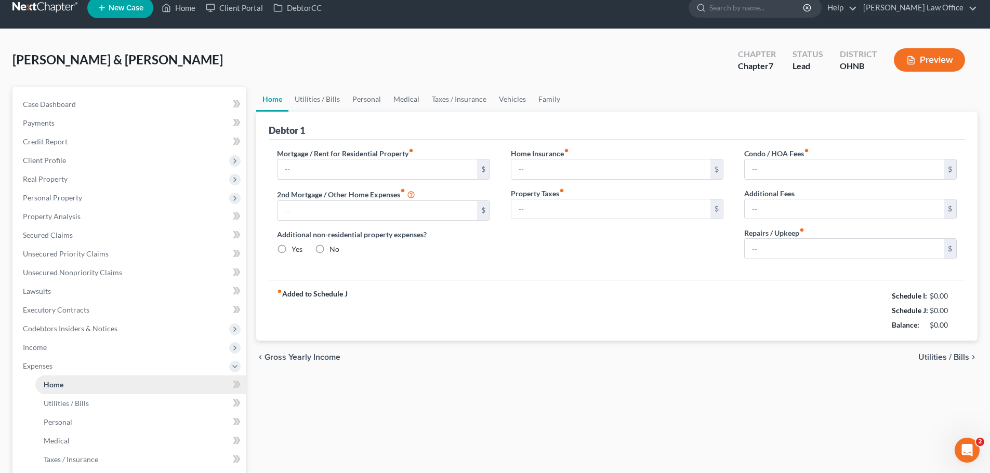
type input "25.00"
type input "0.00"
type input "150.00"
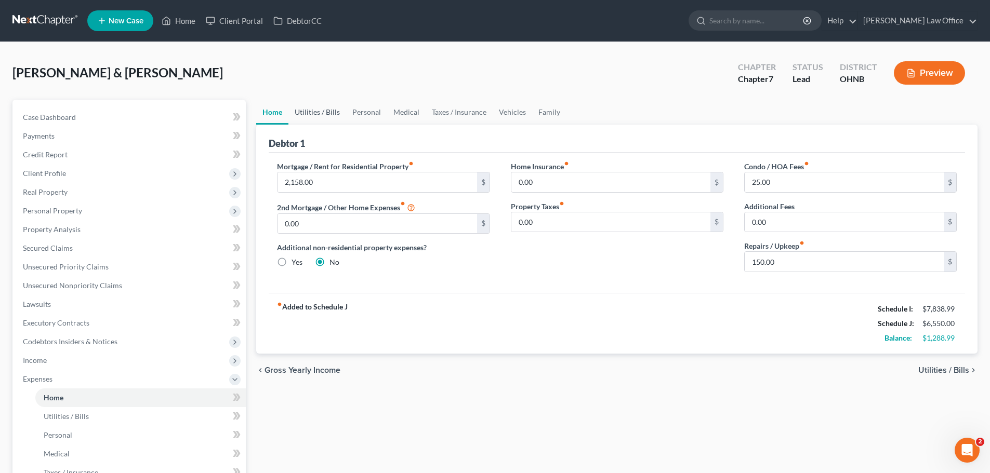
click at [318, 110] on link "Utilities / Bills" at bounding box center [317, 112] width 58 height 25
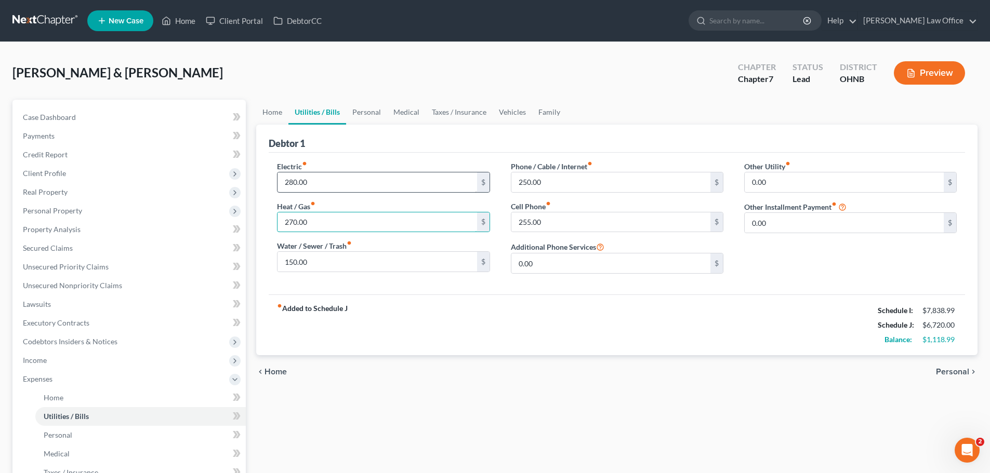
type input "270.00"
click at [292, 183] on input "280.00" at bounding box center [376, 183] width 199 height 20
type input "340.00"
click at [364, 111] on link "Personal" at bounding box center [366, 112] width 41 height 25
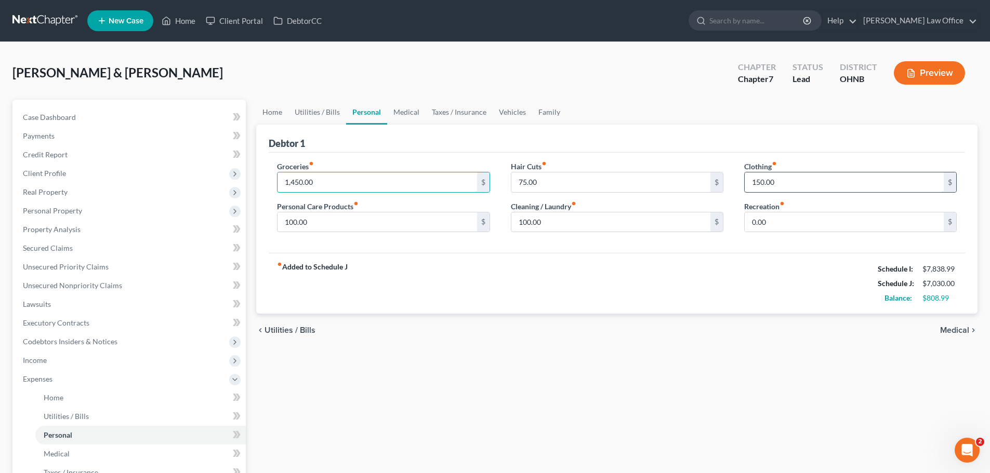
type input "1,450.00"
click at [759, 183] on input "150.00" at bounding box center [844, 183] width 199 height 20
type input "350.00"
click at [775, 227] on input "0.00" at bounding box center [844, 223] width 199 height 20
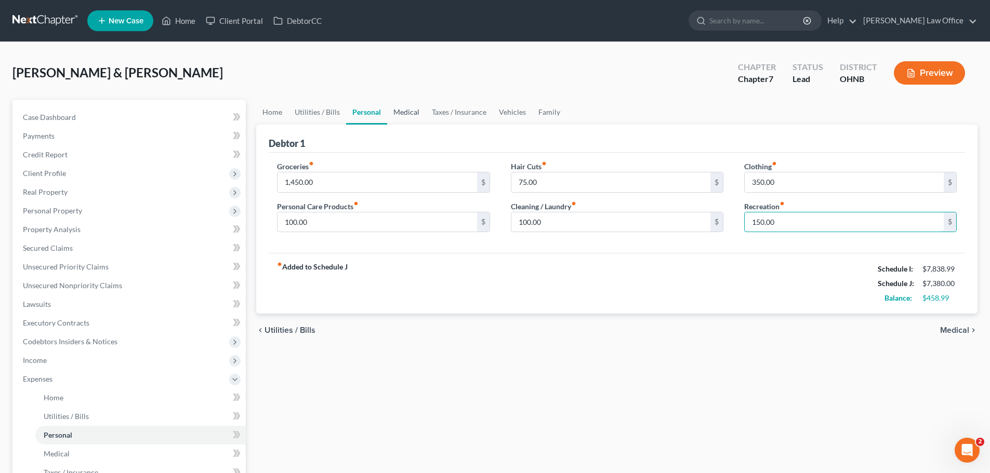
type input "150.00"
click at [403, 116] on link "Medical" at bounding box center [406, 112] width 38 height 25
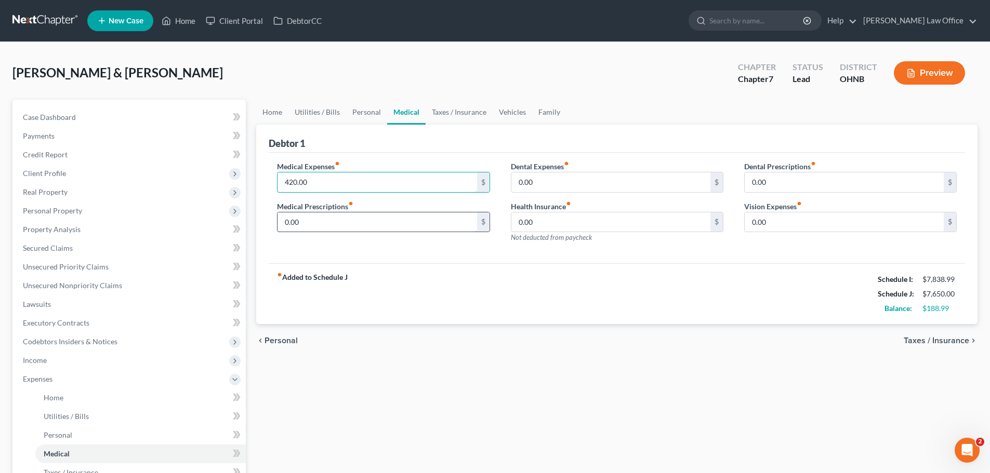
type input "420.00"
click at [364, 221] on input "0.00" at bounding box center [376, 223] width 199 height 20
type input "120.00"
click at [546, 180] on input "0.00" at bounding box center [610, 183] width 199 height 20
type input "50.00"
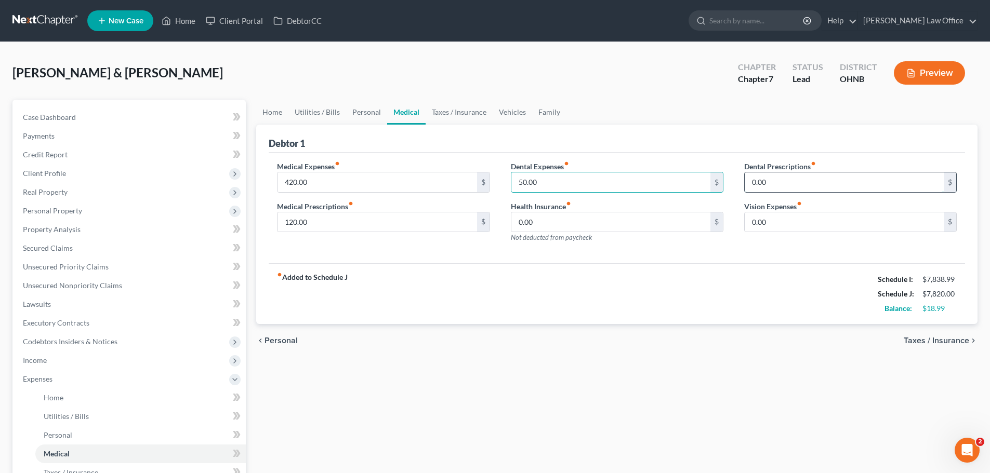
click at [798, 183] on input "0.00" at bounding box center [844, 183] width 199 height 20
type input "10.00"
click at [466, 112] on link "Taxes / Insurance" at bounding box center [459, 112] width 67 height 25
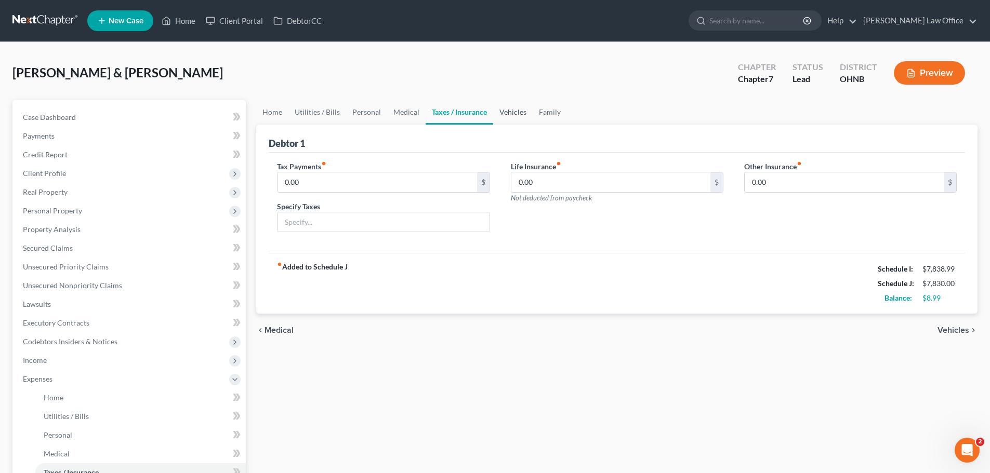
click at [513, 110] on link "Vehicles" at bounding box center [512, 112] width 39 height 25
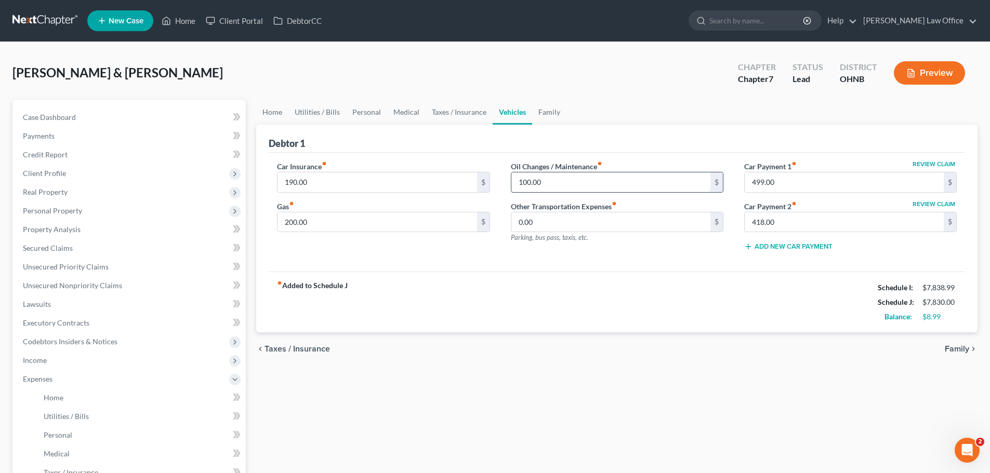
click at [551, 182] on input "100.00" at bounding box center [610, 183] width 199 height 20
type input "60.00"
click at [368, 221] on input "200.00" at bounding box center [376, 223] width 199 height 20
type input "240.00"
click at [549, 115] on link "Family" at bounding box center [549, 112] width 34 height 25
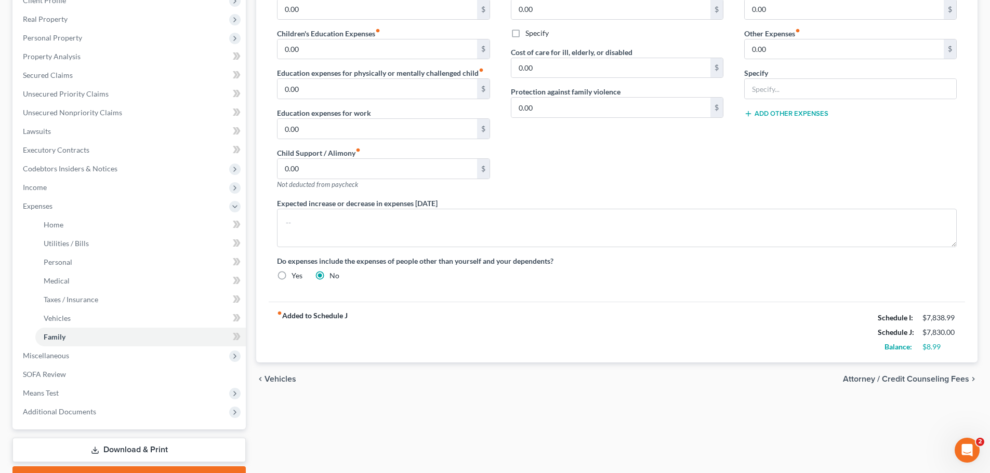
scroll to position [208, 0]
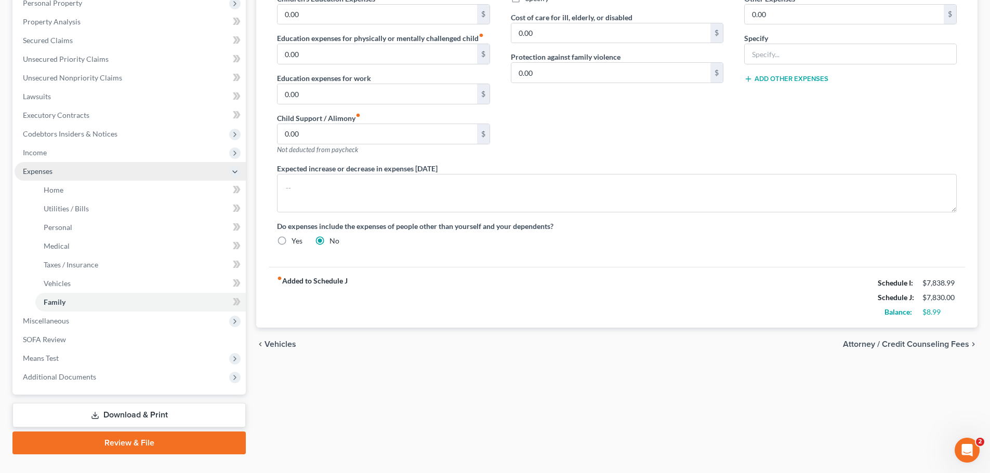
click at [49, 174] on span "Expenses" at bounding box center [38, 171] width 30 height 9
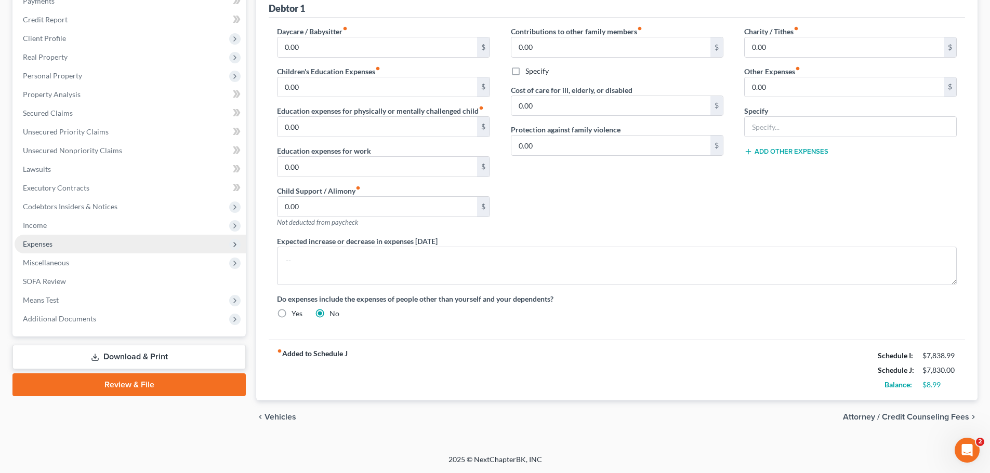
scroll to position [135, 0]
click at [59, 259] on span "Miscellaneous" at bounding box center [46, 262] width 46 height 9
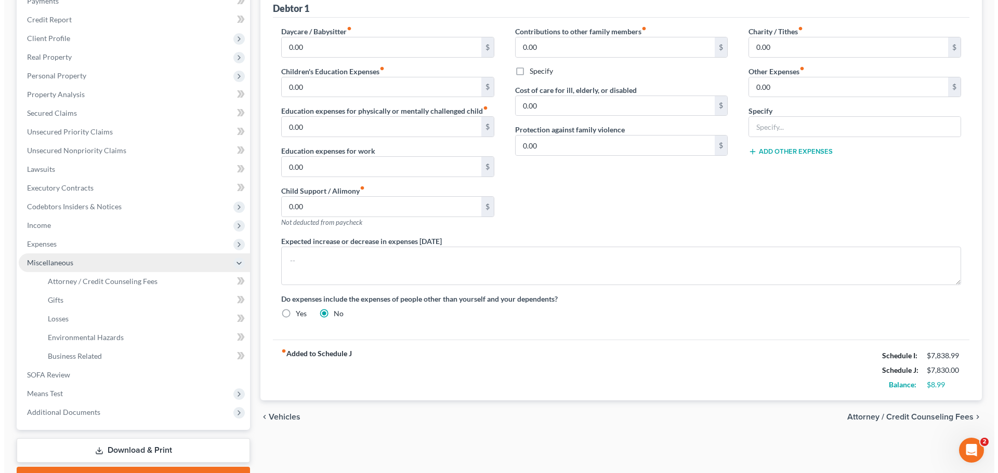
scroll to position [191, 0]
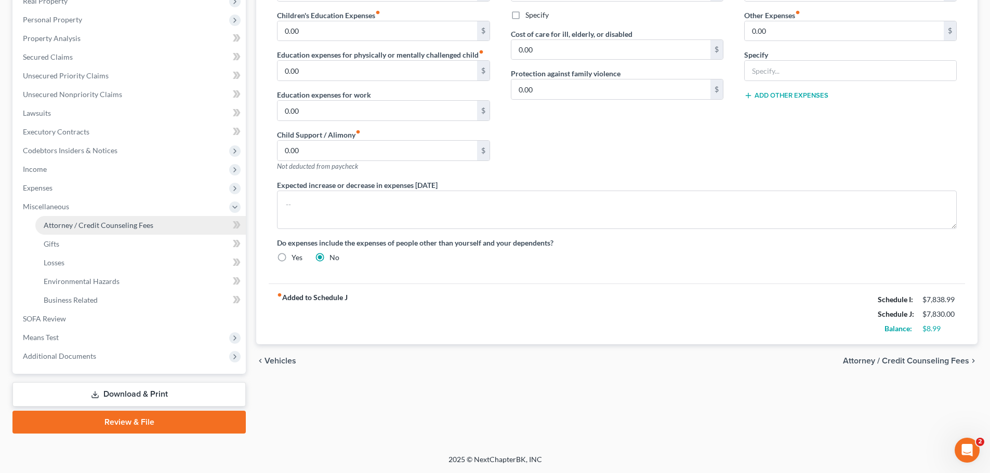
click at [79, 222] on span "Attorney / Credit Counseling Fees" at bounding box center [99, 225] width 110 height 9
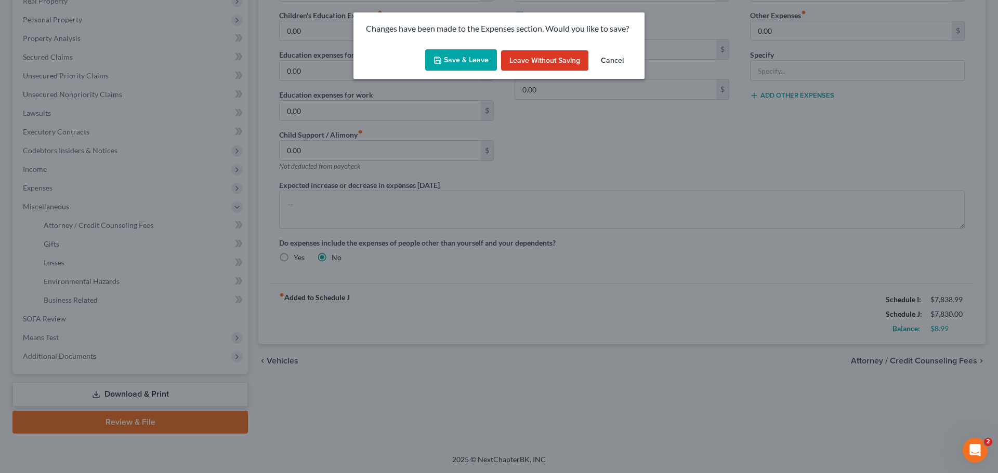
click at [455, 63] on button "Save & Leave" at bounding box center [461, 60] width 72 height 22
select select "0"
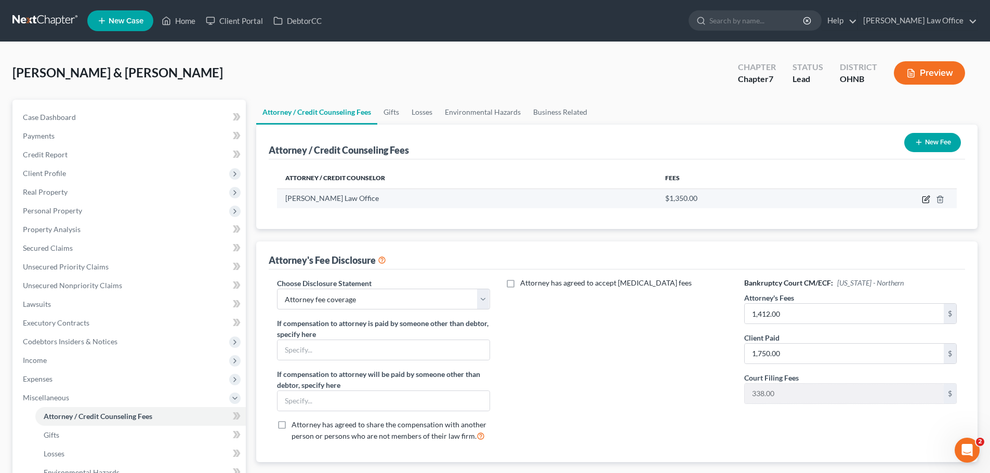
click at [924, 199] on icon "button" at bounding box center [926, 199] width 8 height 8
select select "36"
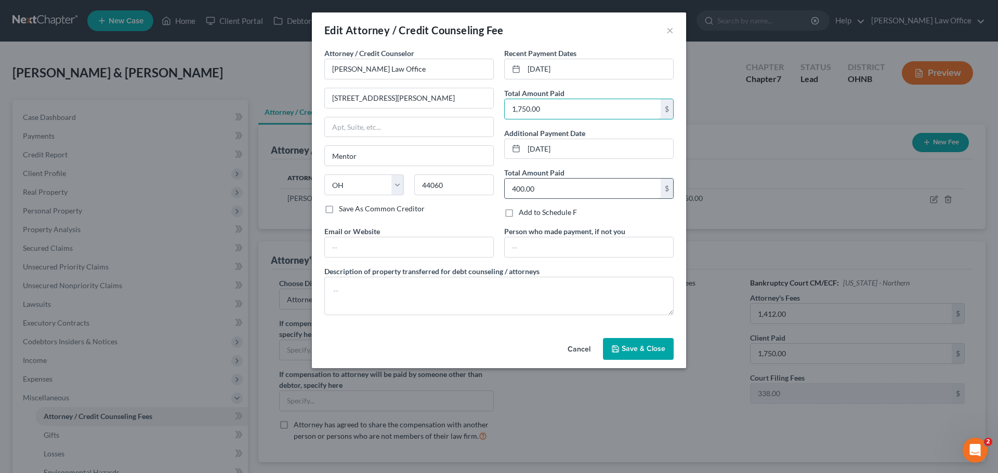
type input "1,750.00"
click at [545, 180] on input "400.00" at bounding box center [583, 189] width 156 height 20
type input "0"
click at [633, 354] on button "Save & Close" at bounding box center [638, 349] width 71 height 22
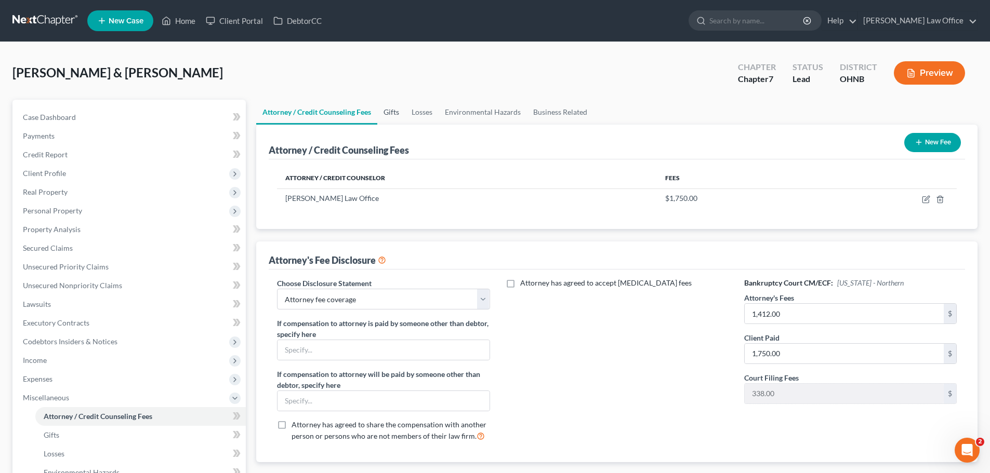
click at [401, 111] on link "Gifts" at bounding box center [391, 112] width 28 height 25
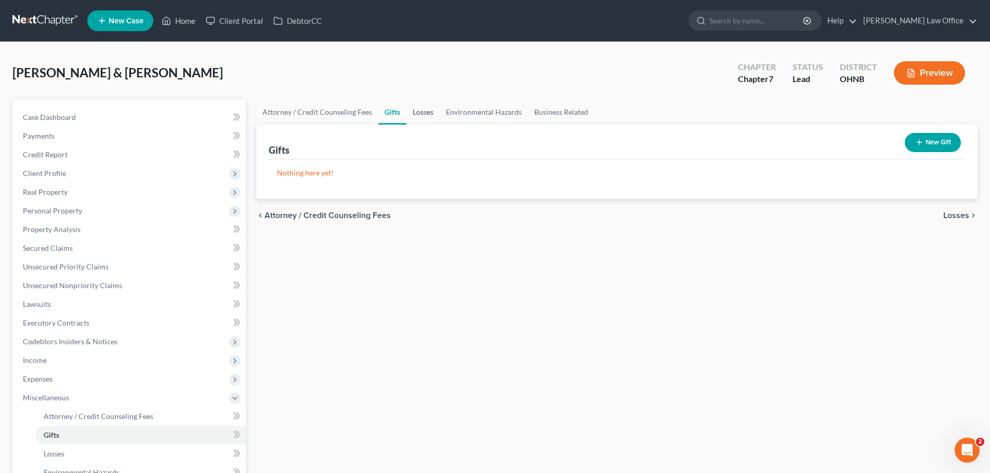
click at [427, 110] on link "Losses" at bounding box center [422, 112] width 33 height 25
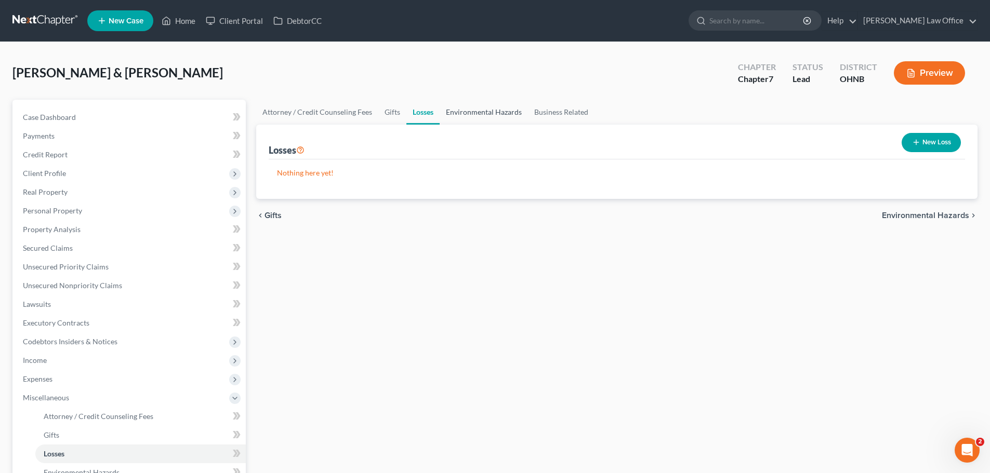
click at [489, 110] on link "Environmental Hazards" at bounding box center [484, 112] width 88 height 25
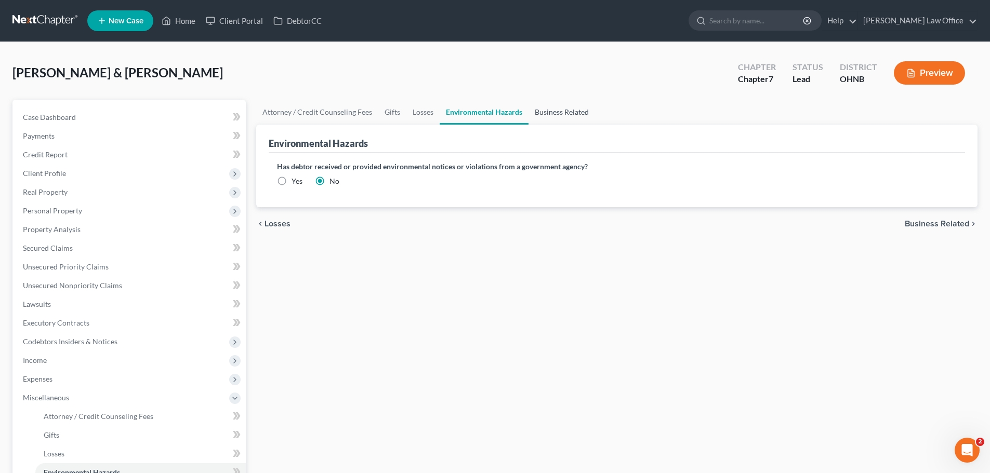
click at [565, 112] on link "Business Related" at bounding box center [561, 112] width 67 height 25
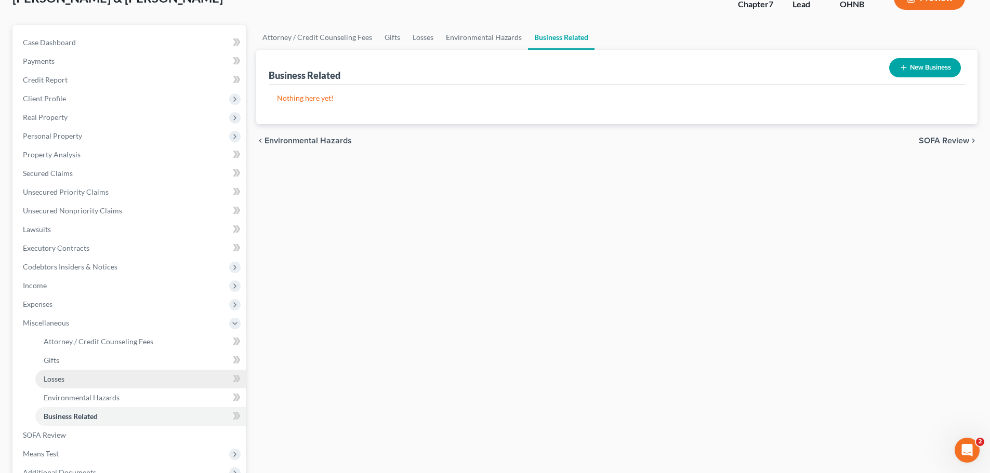
scroll to position [156, 0]
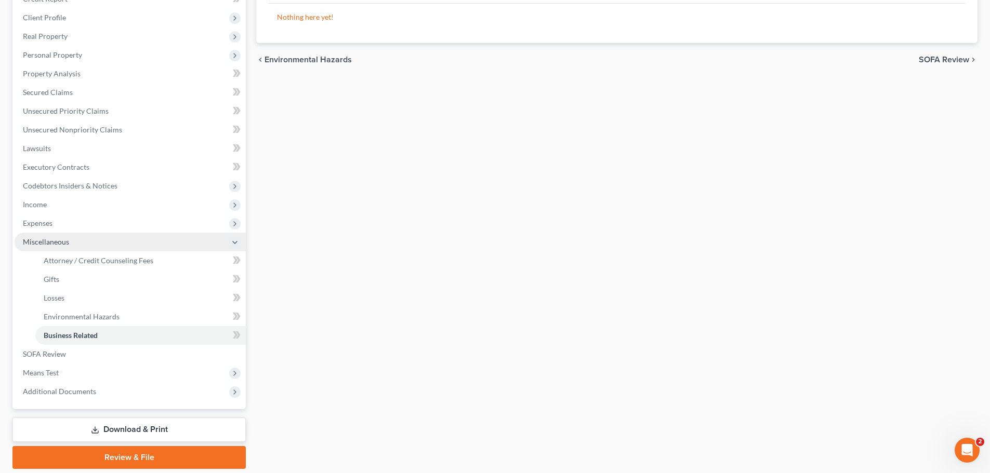
click at [62, 247] on span "Miscellaneous" at bounding box center [130, 242] width 231 height 19
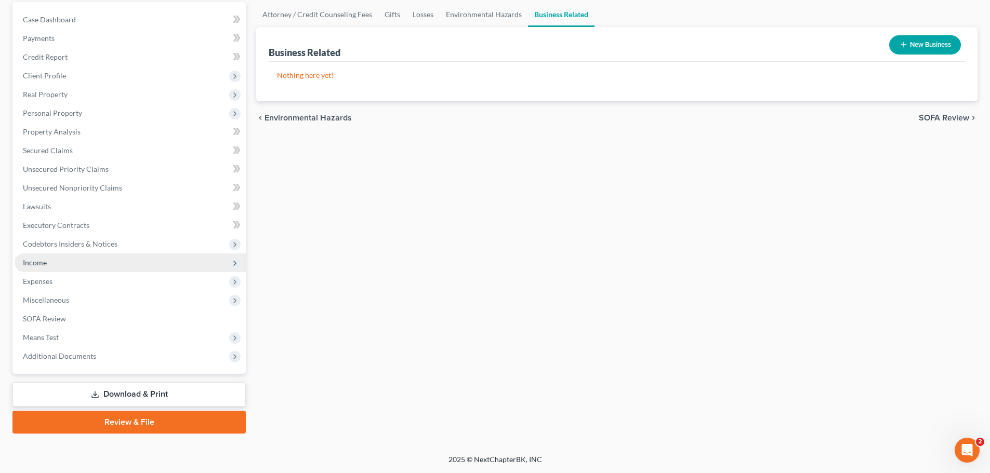
scroll to position [98, 0]
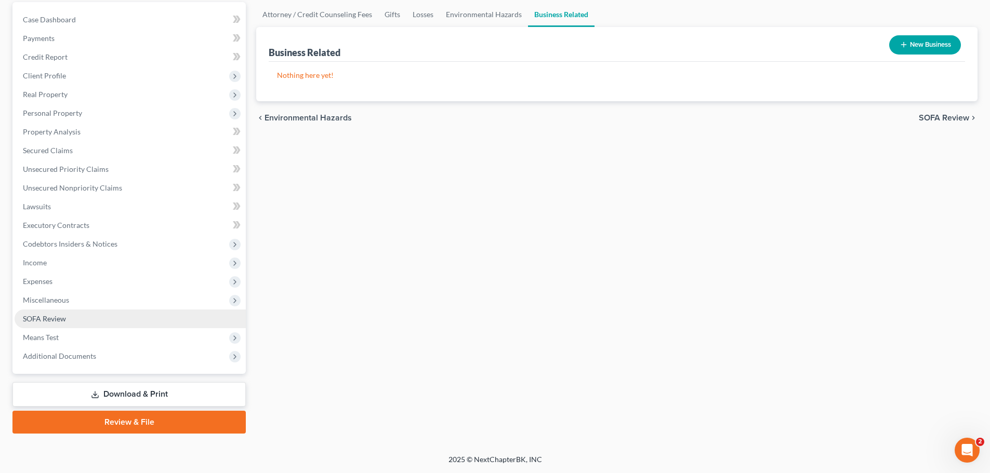
click at [67, 324] on link "SOFA Review" at bounding box center [130, 319] width 231 height 19
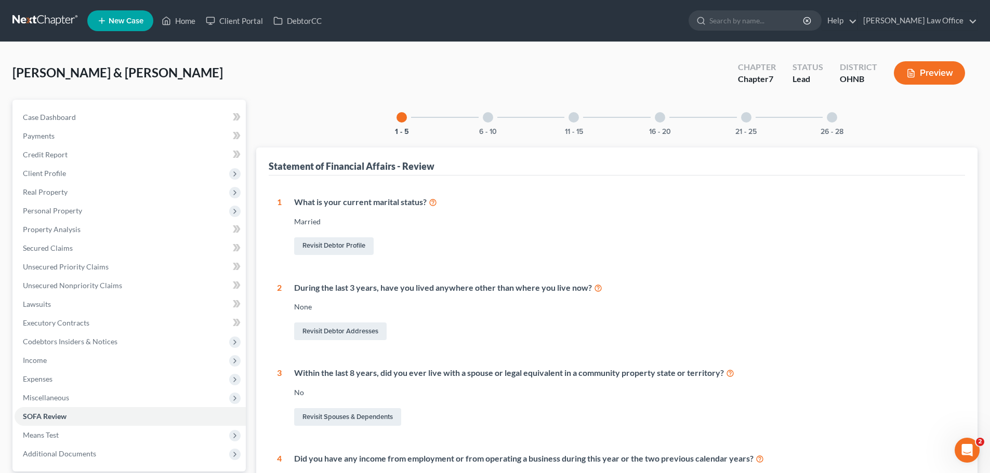
click at [482, 114] on div "6 - 10" at bounding box center [487, 117] width 35 height 35
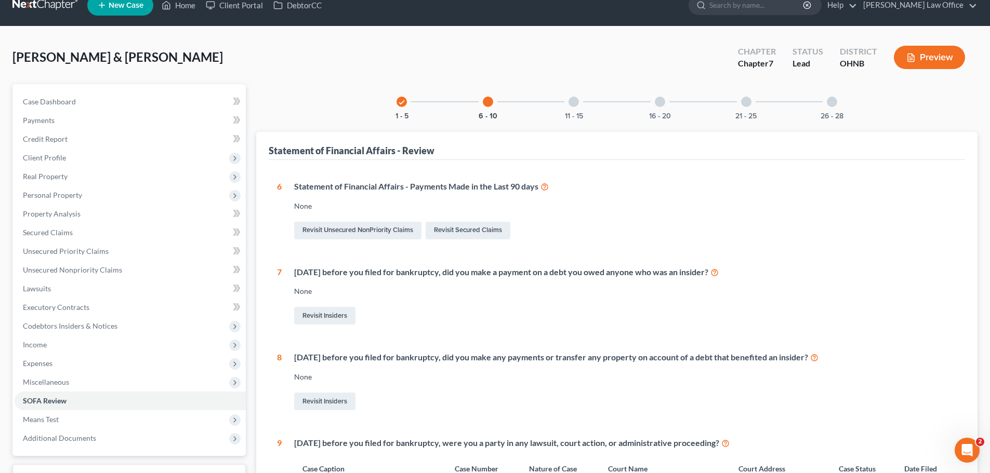
scroll to position [8, 0]
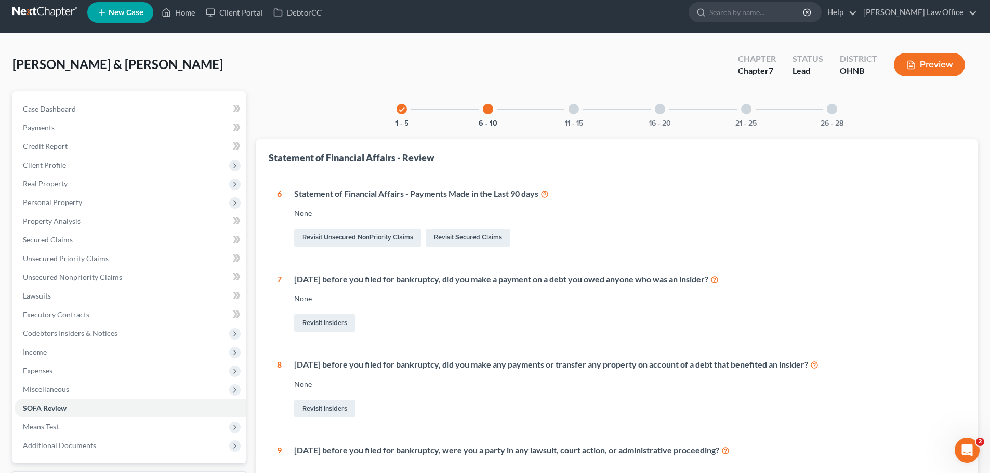
click at [575, 113] on div at bounding box center [573, 109] width 10 height 10
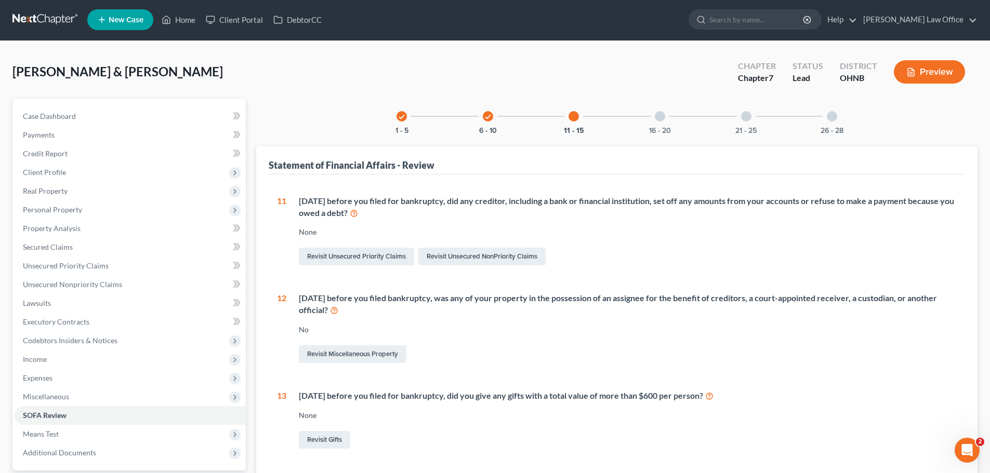
scroll to position [1, 0]
click at [660, 124] on div "16 - 20" at bounding box center [659, 116] width 35 height 35
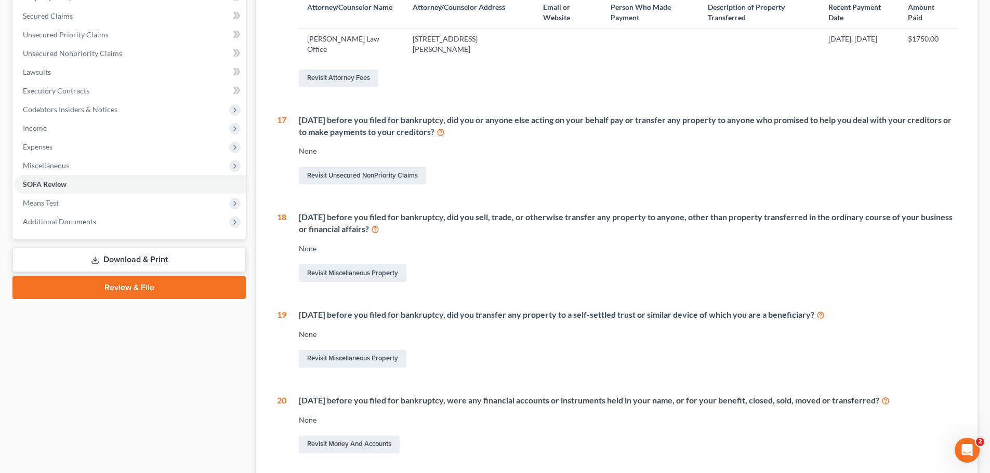
scroll to position [104, 0]
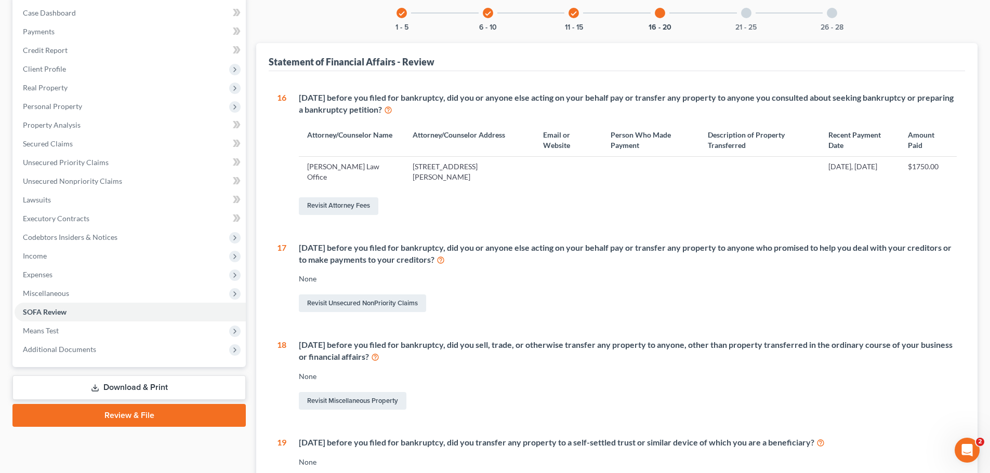
click at [750, 14] on div at bounding box center [746, 13] width 10 height 10
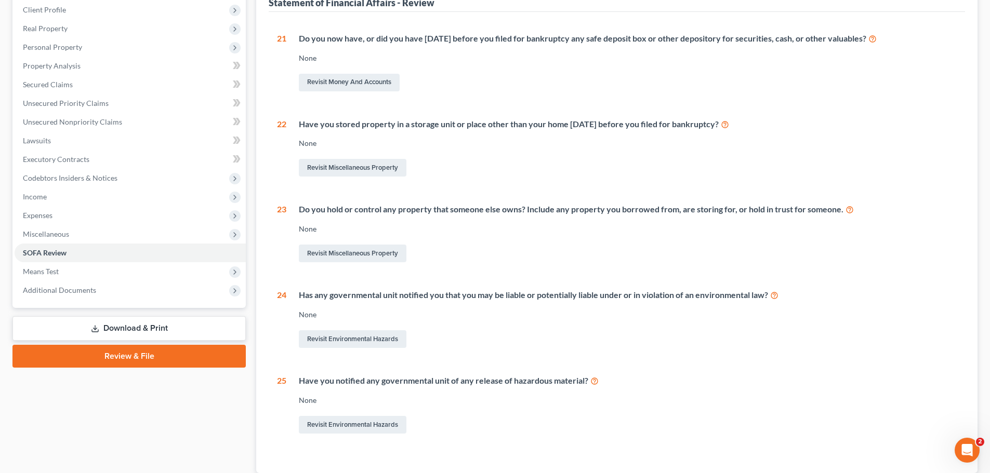
scroll to position [81, 0]
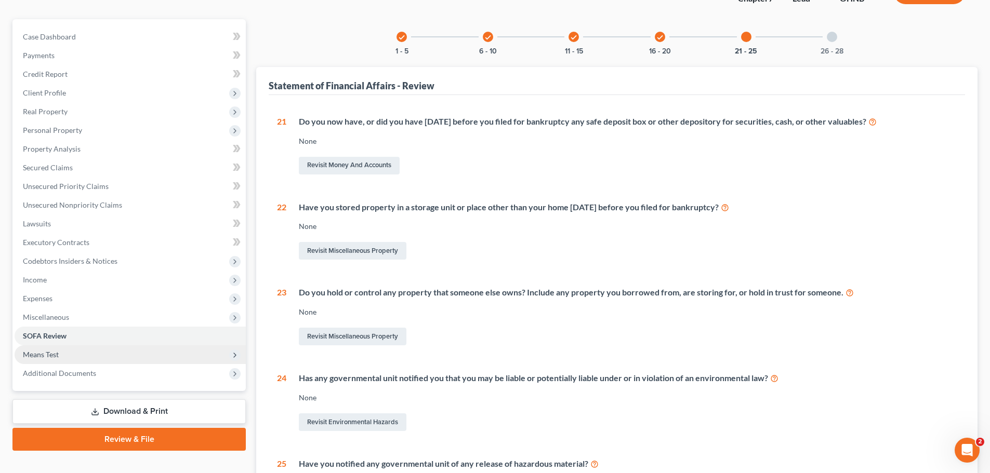
click at [50, 353] on span "Means Test" at bounding box center [41, 354] width 36 height 9
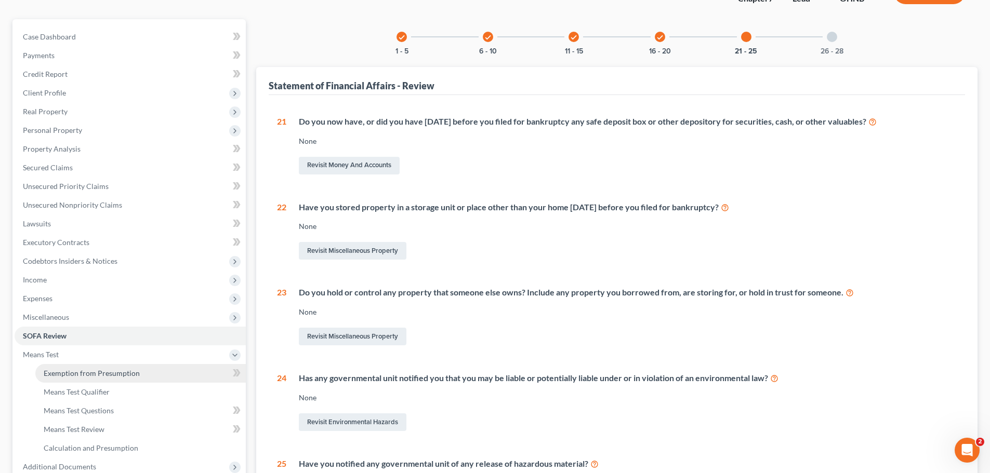
click at [91, 372] on span "Exemption from Presumption" at bounding box center [92, 373] width 96 height 9
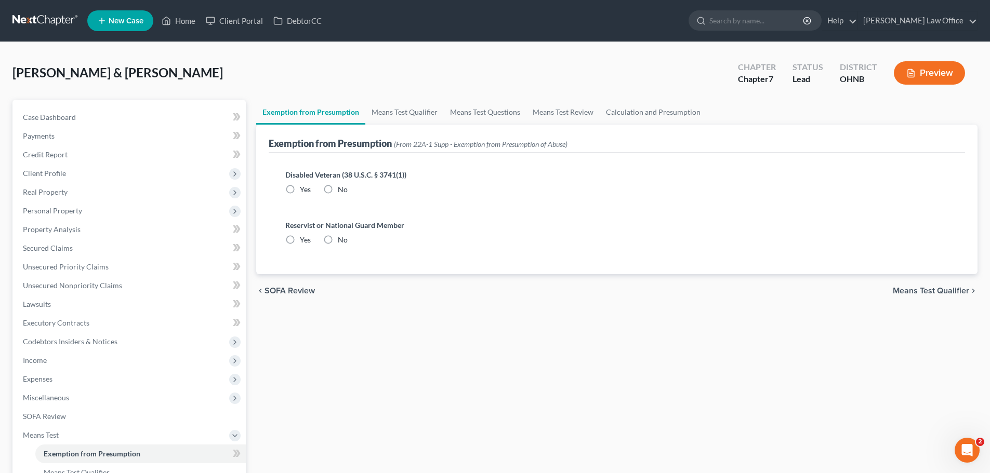
click at [338, 192] on label "No" at bounding box center [343, 189] width 10 height 10
click at [342, 191] on input "No" at bounding box center [345, 187] width 7 height 7
radio input "true"
click at [338, 239] on label "No" at bounding box center [343, 240] width 10 height 10
click at [342, 239] on input "No" at bounding box center [345, 238] width 7 height 7
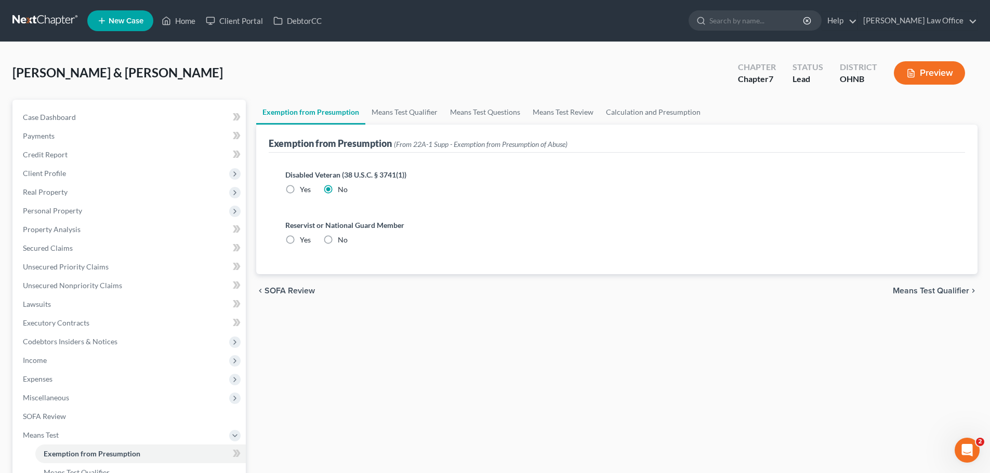
radio input "true"
click at [396, 115] on link "Means Test Qualifier" at bounding box center [404, 112] width 78 height 25
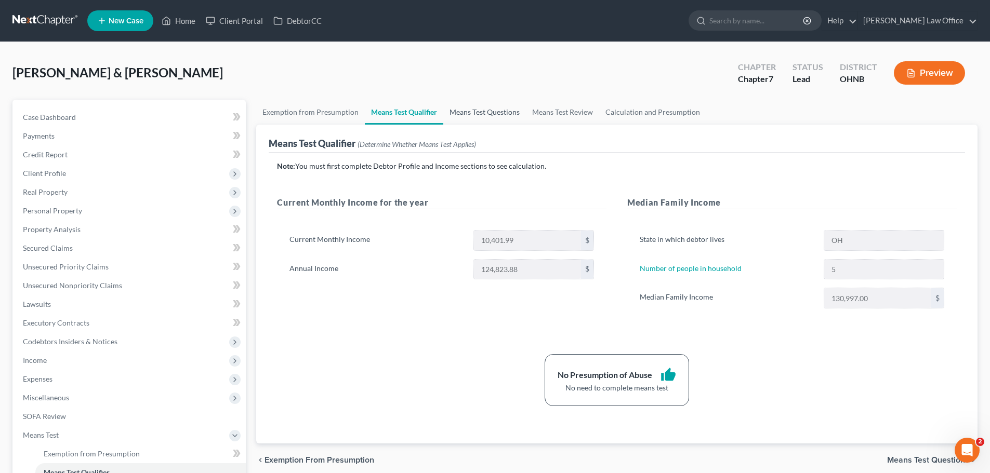
click at [485, 112] on link "Means Test Questions" at bounding box center [484, 112] width 83 height 25
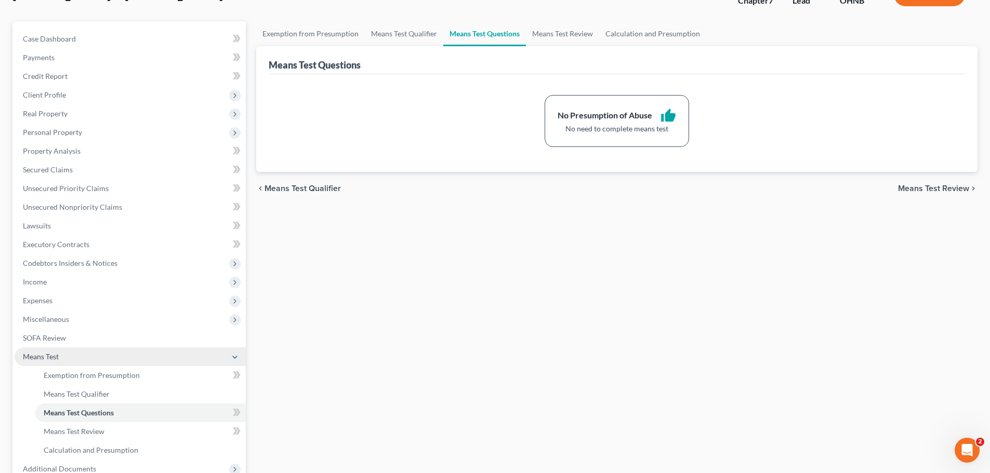
scroll to position [191, 0]
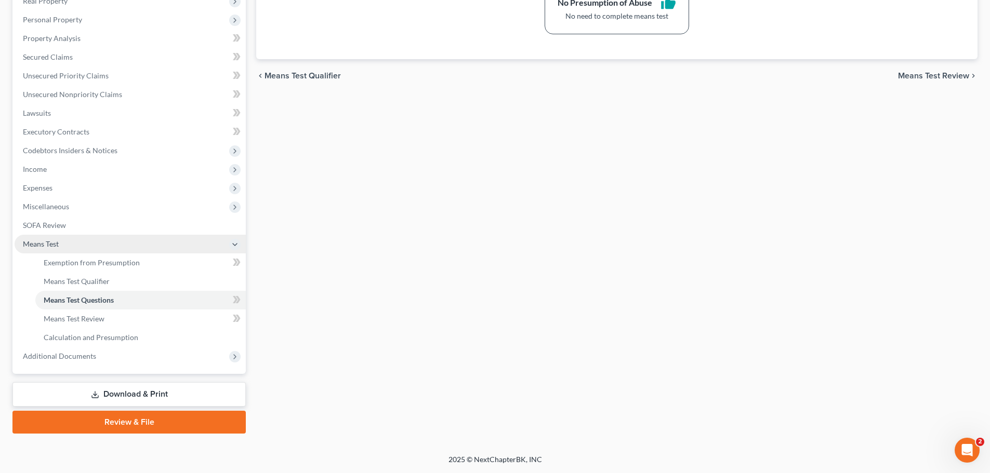
click at [59, 243] on span "Means Test" at bounding box center [130, 244] width 231 height 19
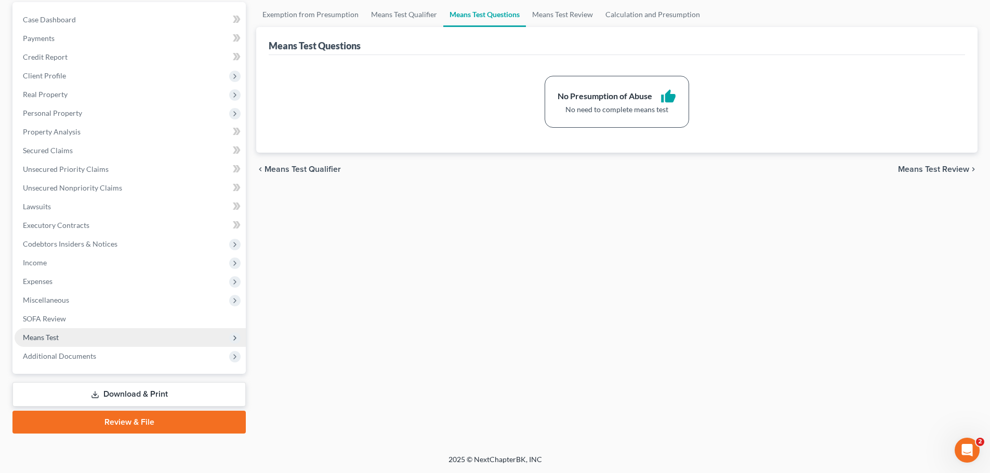
scroll to position [98, 0]
